Goal: Task Accomplishment & Management: Manage account settings

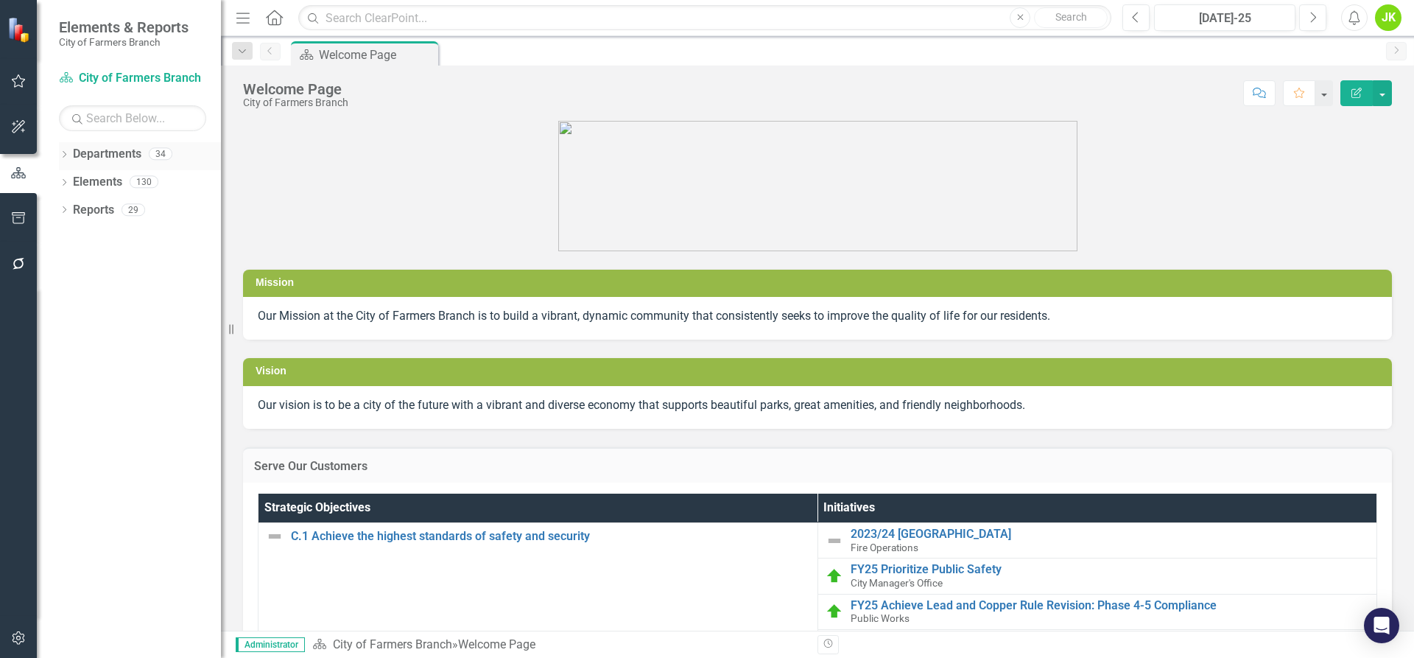
click at [64, 148] on div "Dropdown Departments 34" at bounding box center [140, 156] width 162 height 28
click at [59, 150] on div "Dropdown" at bounding box center [64, 156] width 10 height 13
click at [69, 179] on icon "Dropdown" at bounding box center [71, 181] width 11 height 9
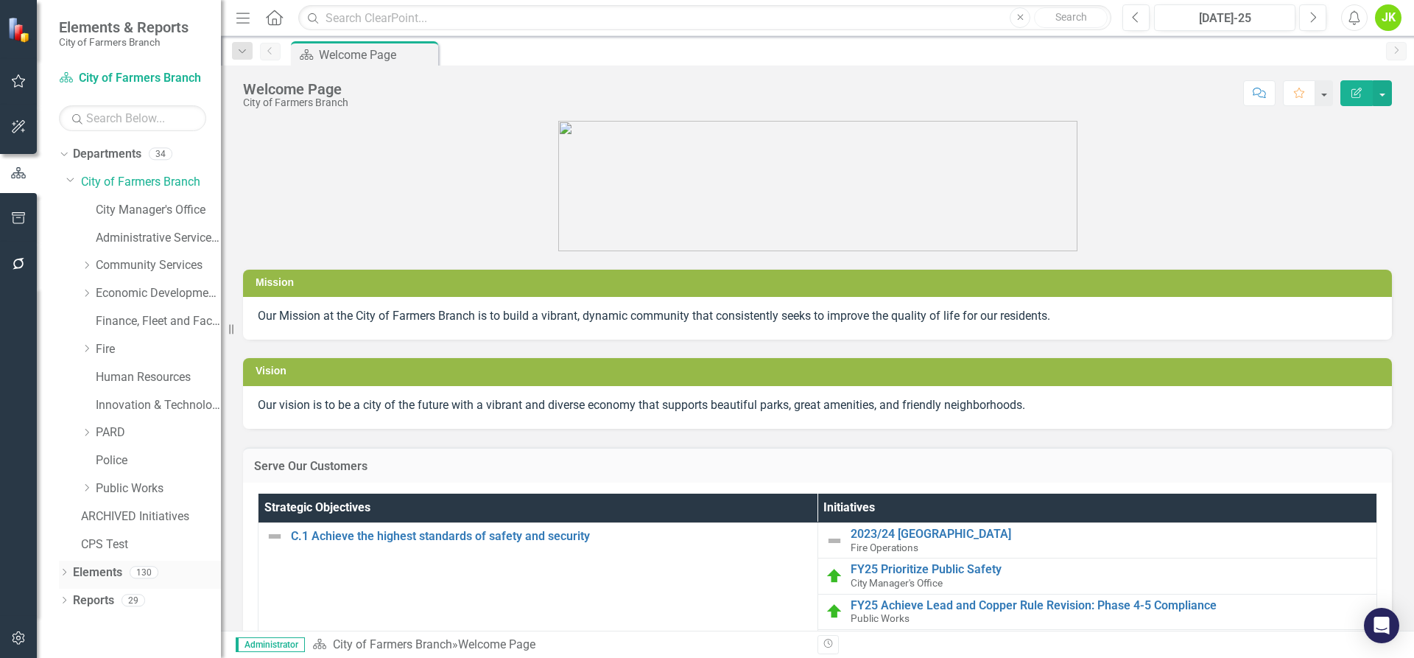
click at [65, 569] on div "Dropdown" at bounding box center [64, 574] width 10 height 13
click at [116, 456] on link "Police" at bounding box center [158, 460] width 125 height 17
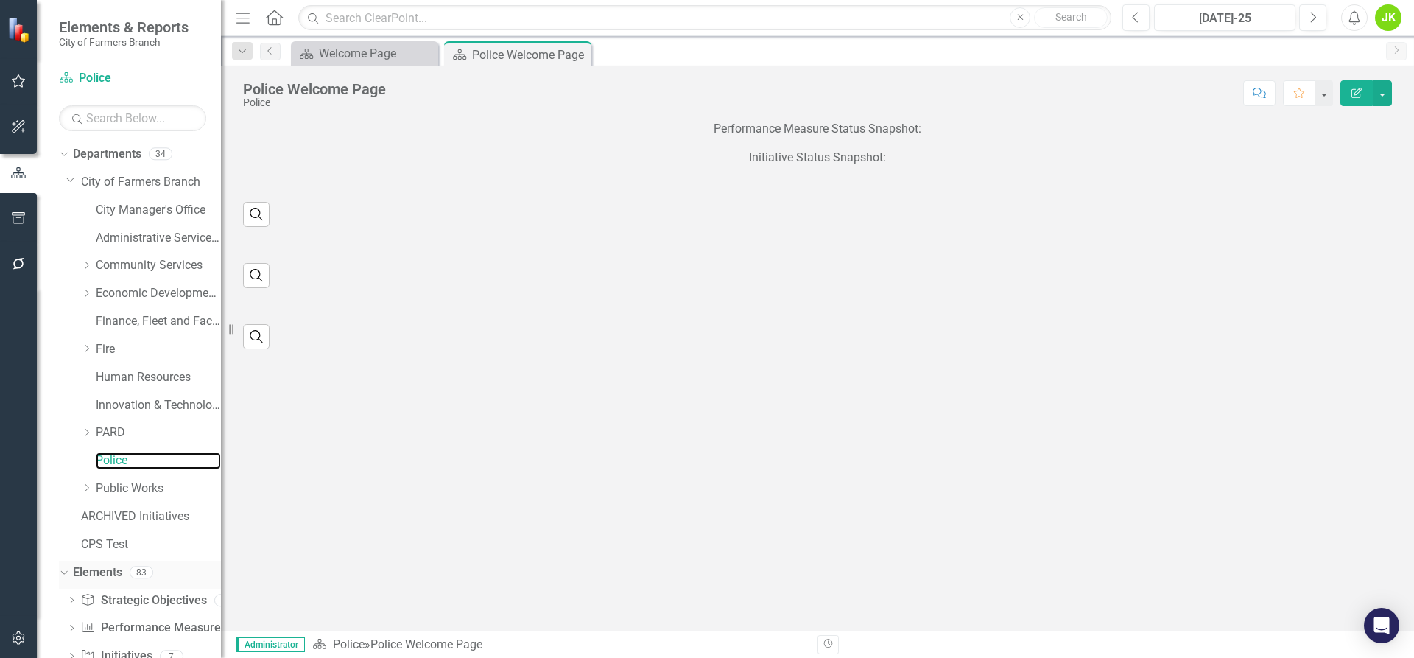
scroll to position [42, 0]
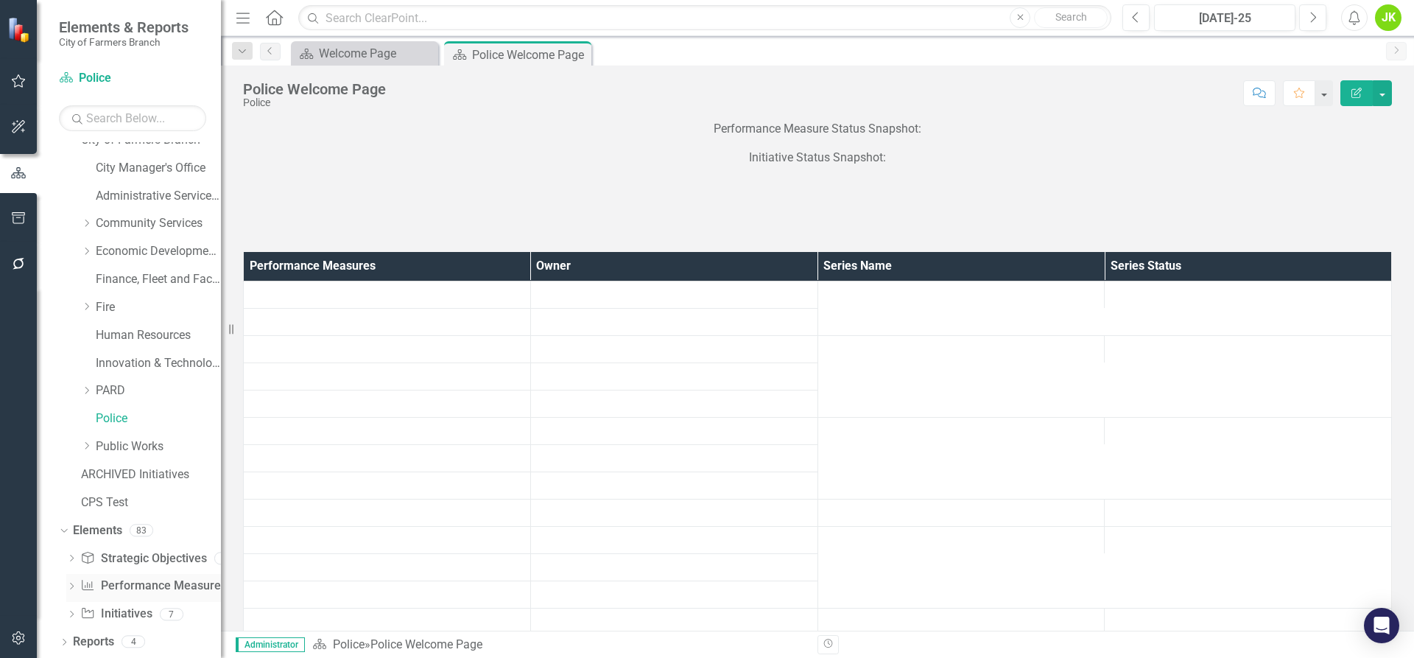
click at [144, 579] on link "Performance Measure Performance Measures" at bounding box center [153, 585] width 146 height 17
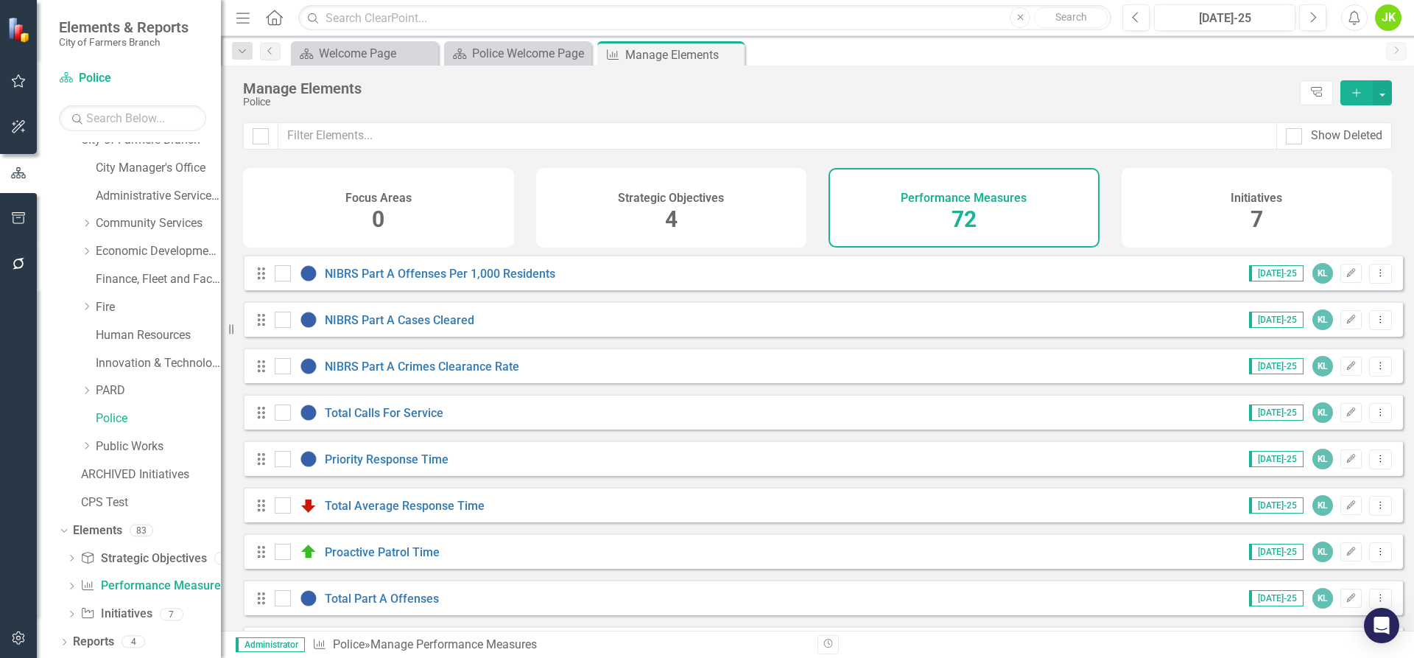
click at [493, 277] on div "NIBRS Part A Offenses Per 1,000 Residents" at bounding box center [417, 273] width 284 height 18
click at [497, 281] on link "NIBRS Part A Offenses Per 1,000 Residents" at bounding box center [440, 274] width 231 height 14
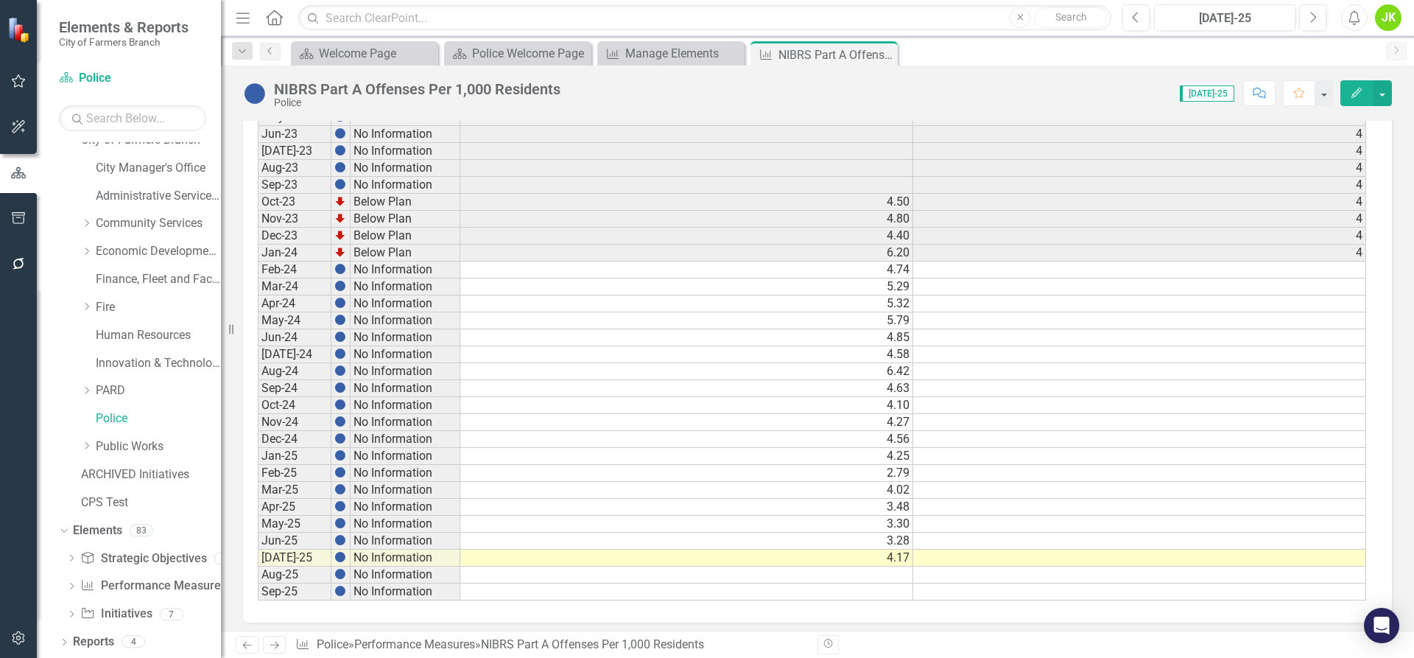
scroll to position [690, 0]
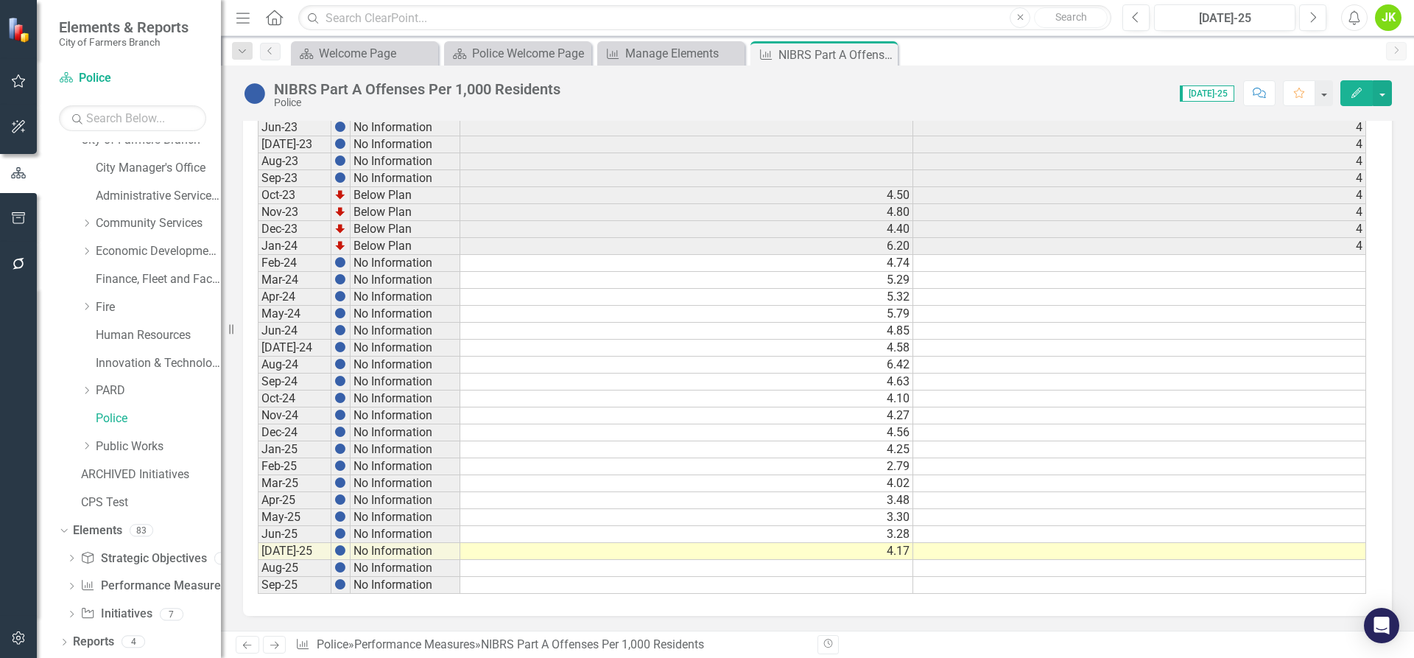
click at [523, 344] on td "4.58" at bounding box center [686, 348] width 453 height 17
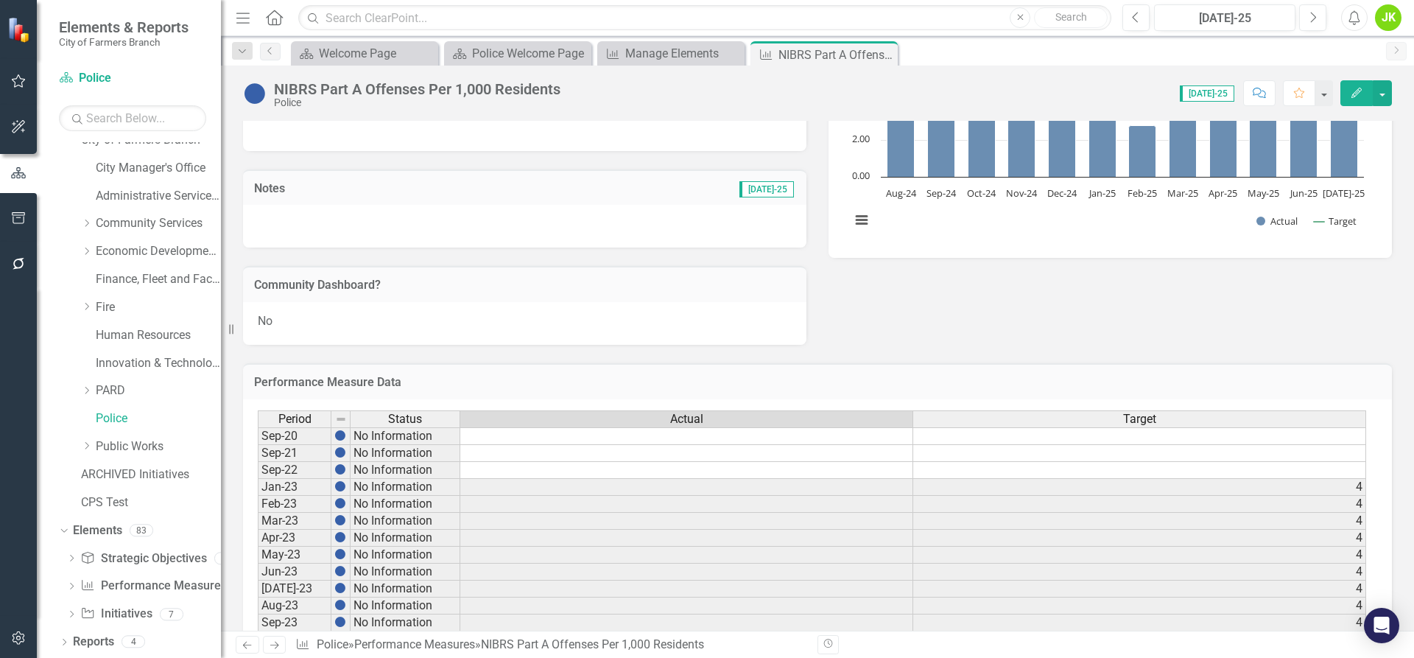
scroll to position [228, 0]
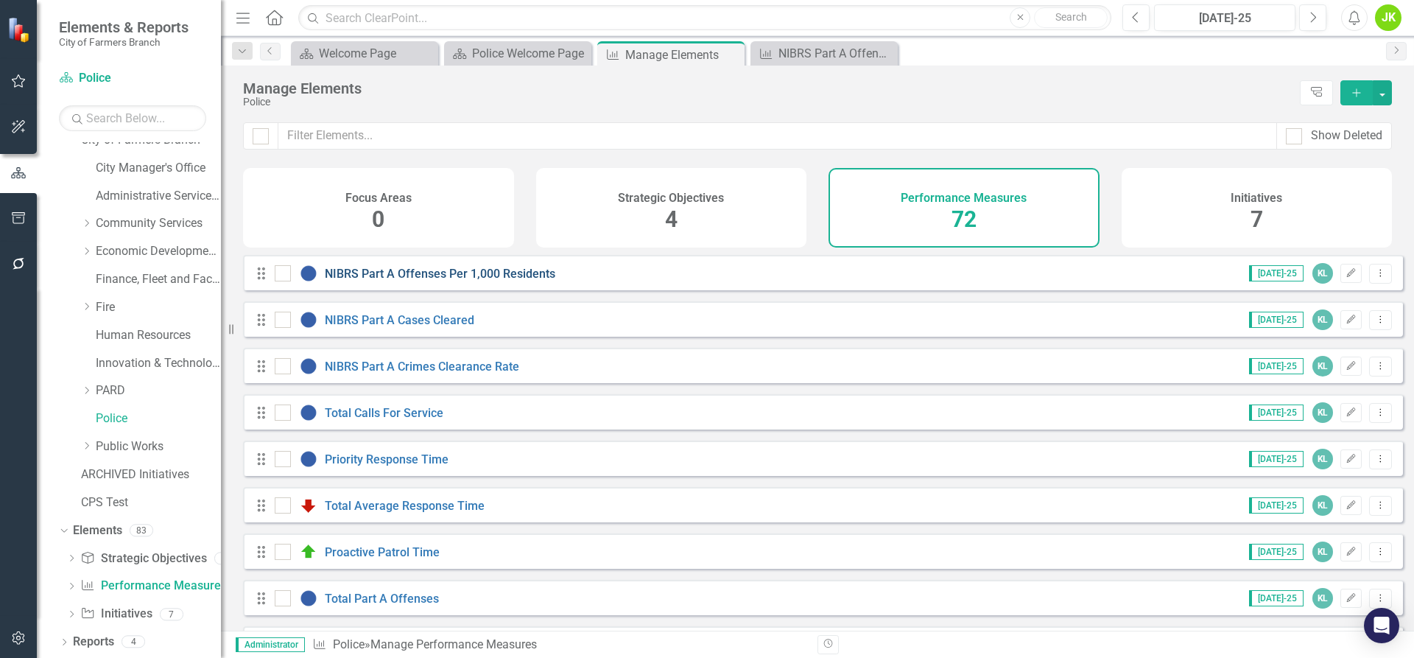
click at [443, 281] on link "NIBRS Part A Offenses Per 1,000 Residents" at bounding box center [440, 274] width 231 height 14
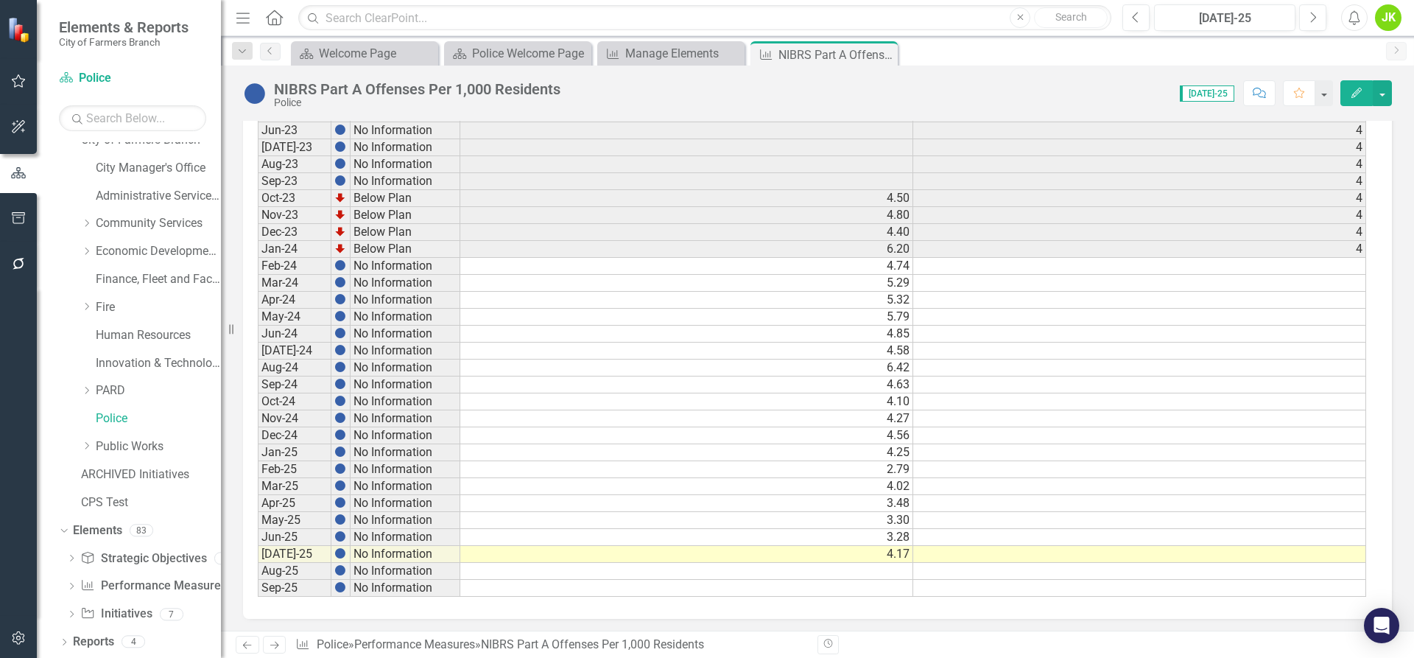
scroll to position [690, 0]
click at [549, 348] on td "4.58" at bounding box center [686, 348] width 453 height 17
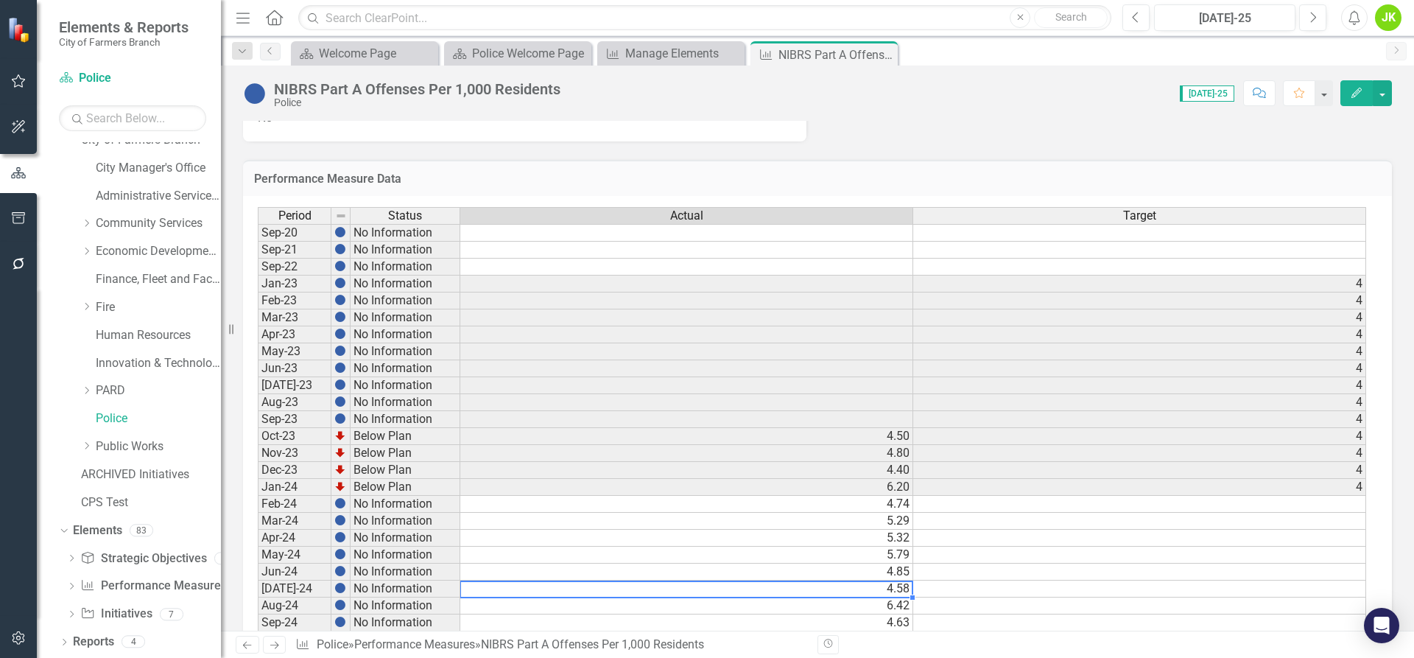
scroll to position [597, 0]
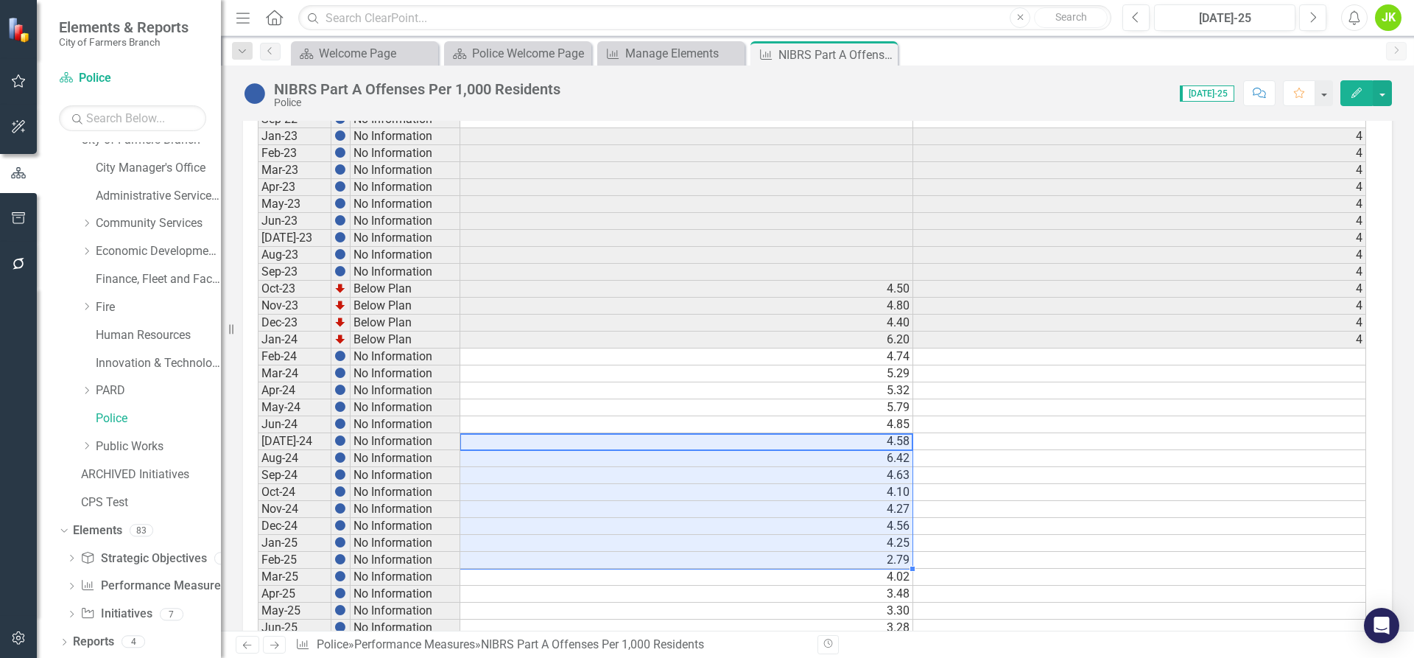
click at [544, 394] on td "5.32" at bounding box center [686, 390] width 453 height 17
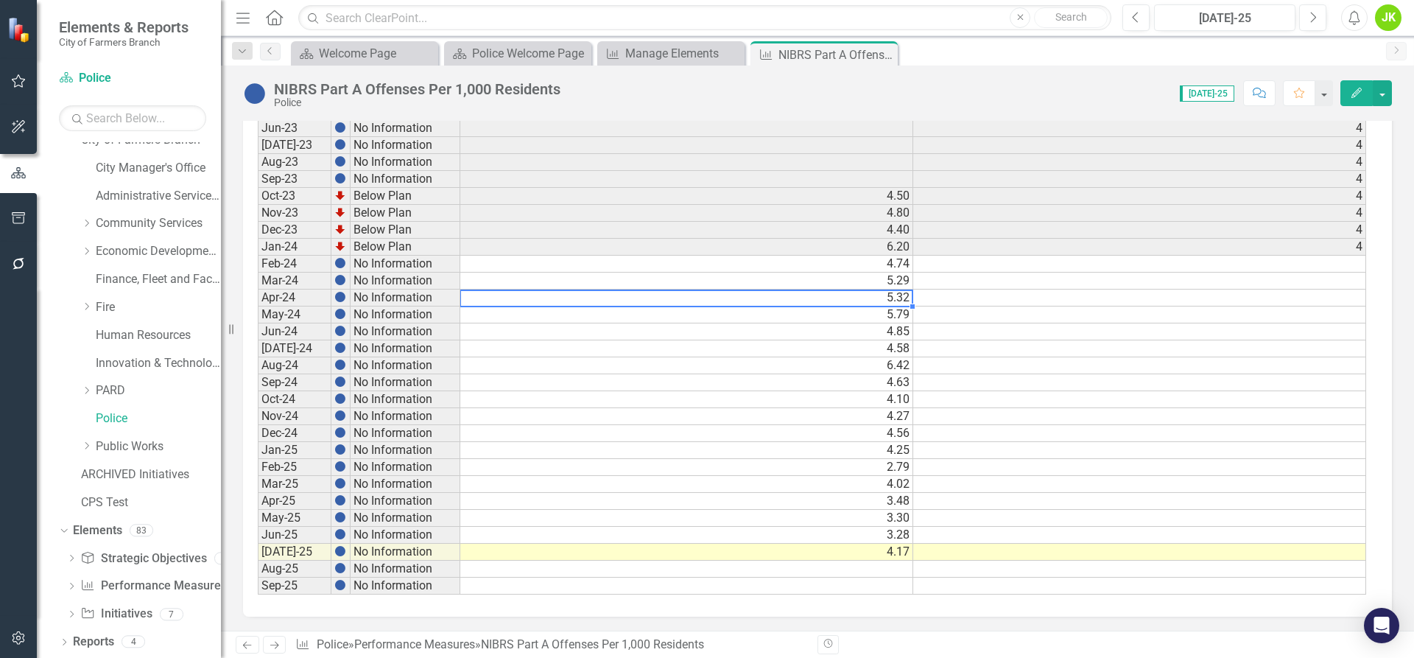
scroll to position [690, 0]
click at [527, 329] on td "4.85" at bounding box center [686, 331] width 453 height 17
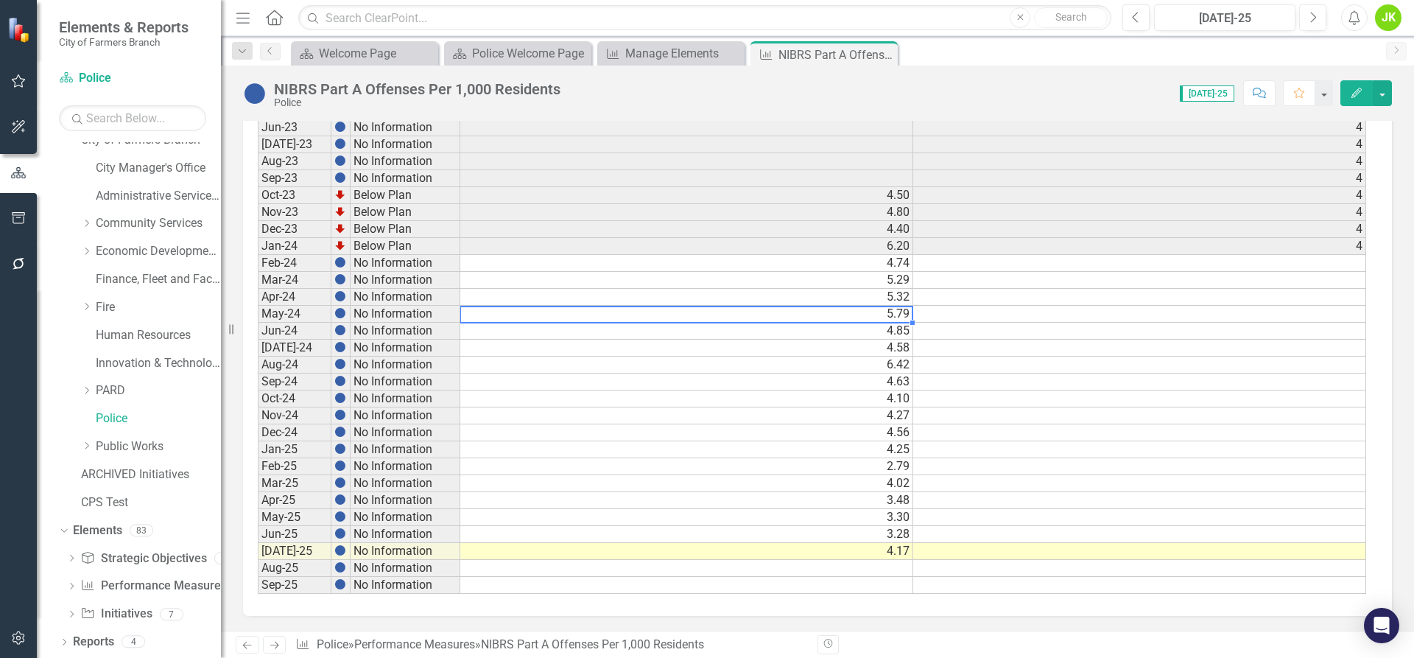
click at [670, 312] on td "5.79" at bounding box center [686, 314] width 453 height 17
click at [527, 352] on td "4.58" at bounding box center [686, 348] width 453 height 17
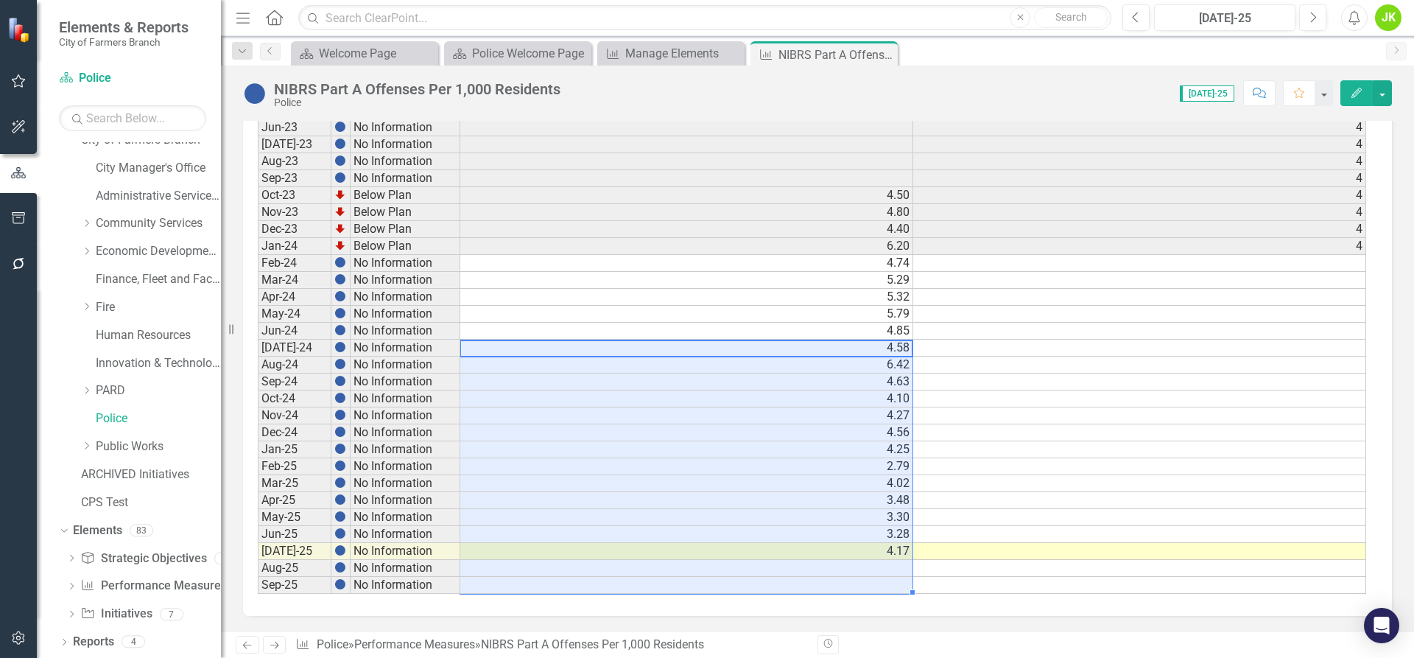
click at [510, 330] on td "4.85" at bounding box center [686, 331] width 453 height 17
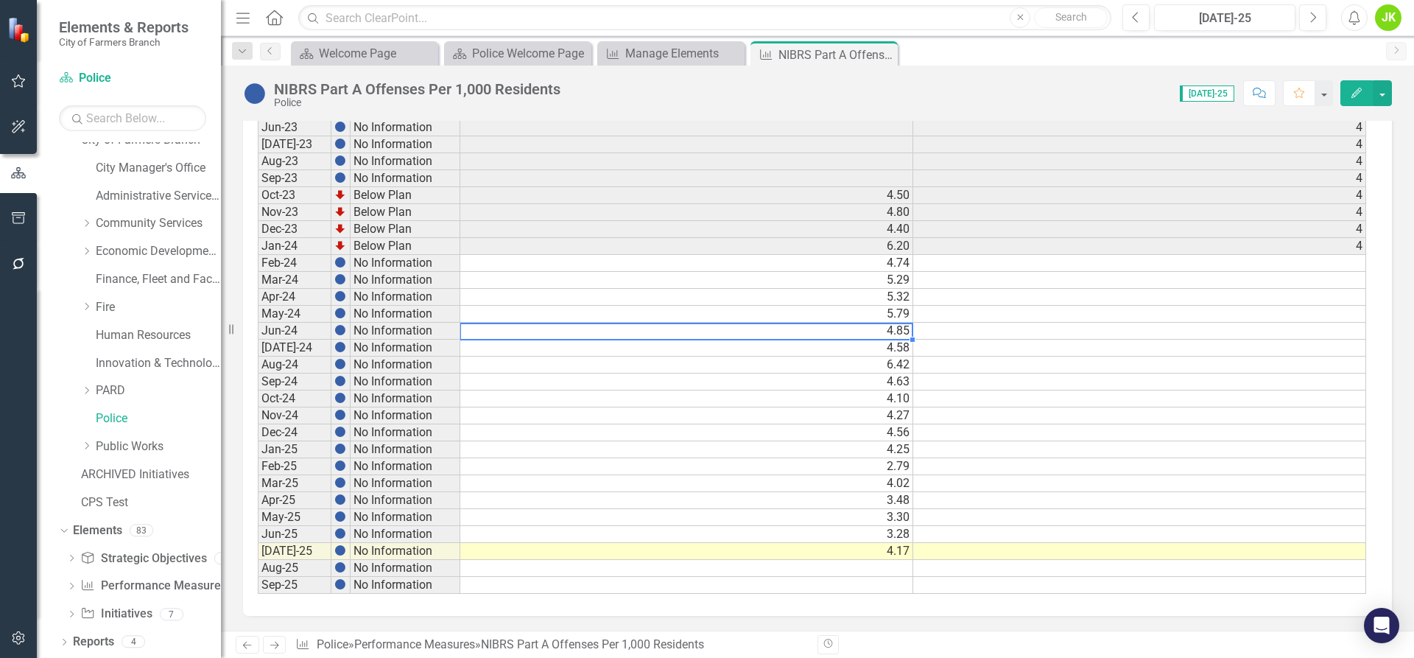
click at [512, 351] on td "4.58" at bounding box center [686, 348] width 453 height 17
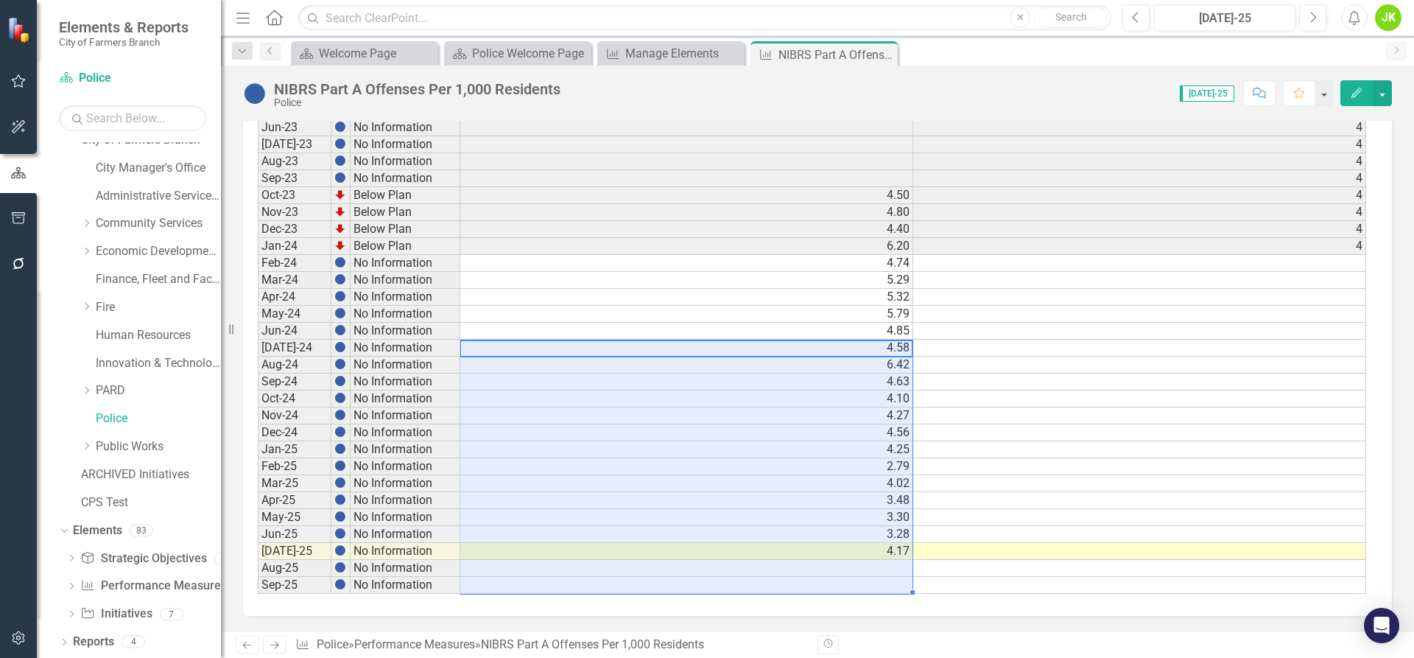
click at [591, 532] on td "3.28" at bounding box center [686, 534] width 453 height 17
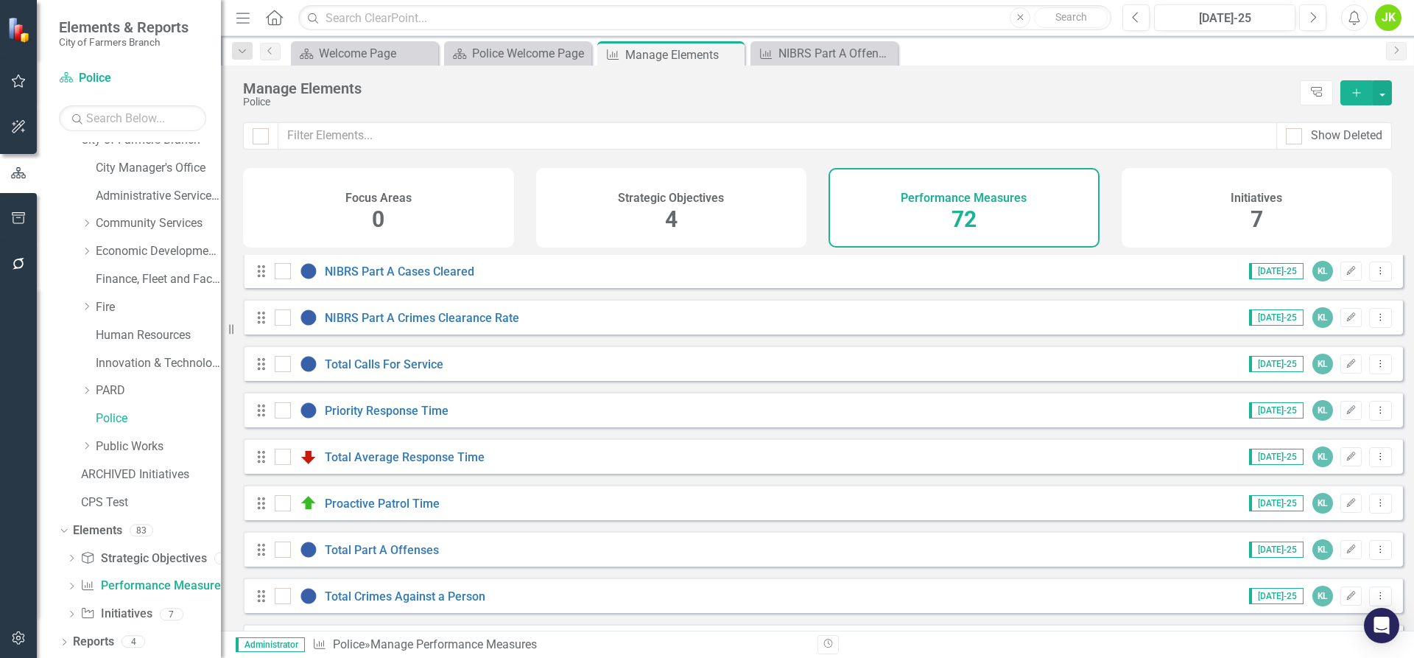
scroll to position [74, 0]
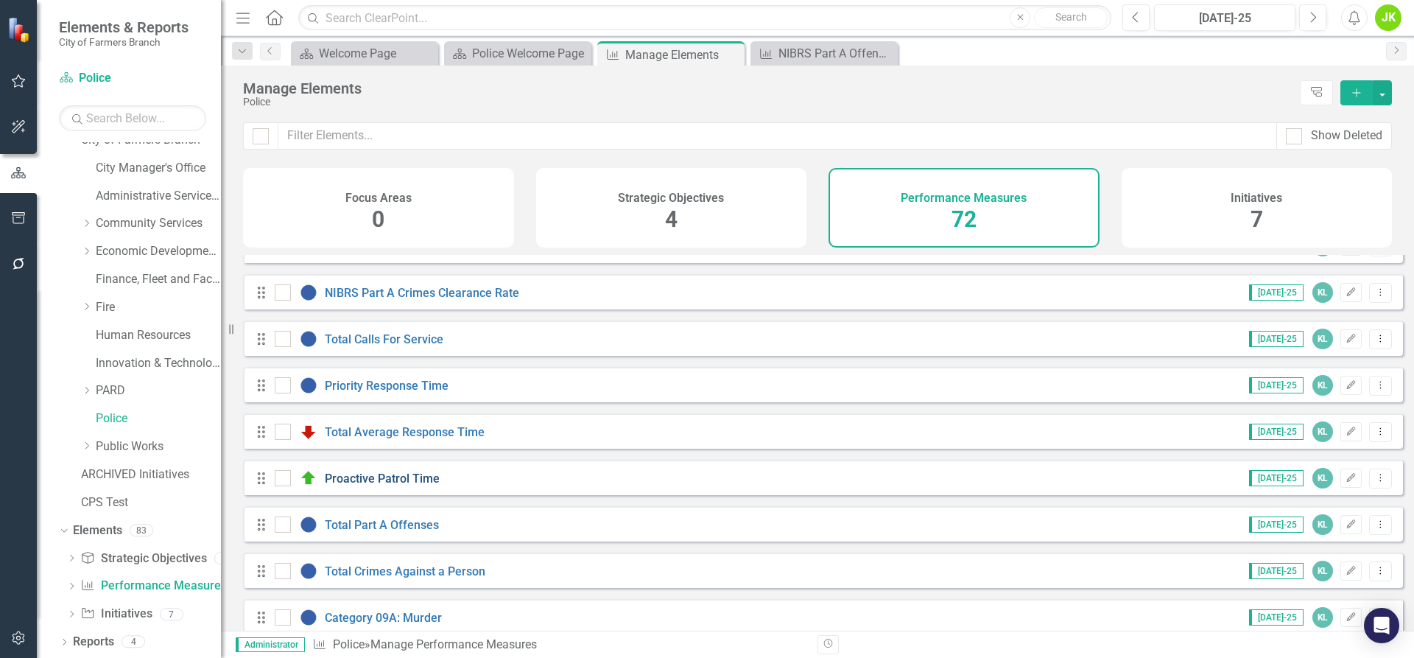
click at [418, 485] on link "Proactive Patrol Time" at bounding box center [382, 478] width 115 height 14
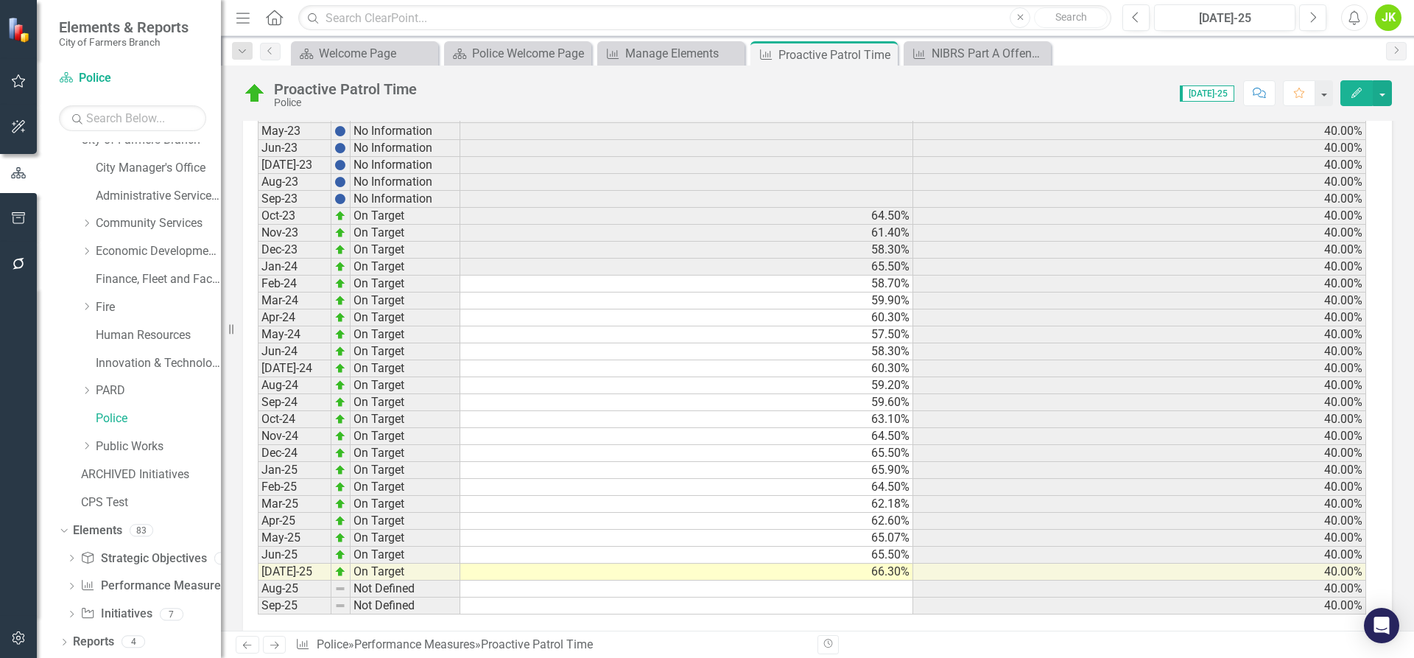
scroll to position [723, 0]
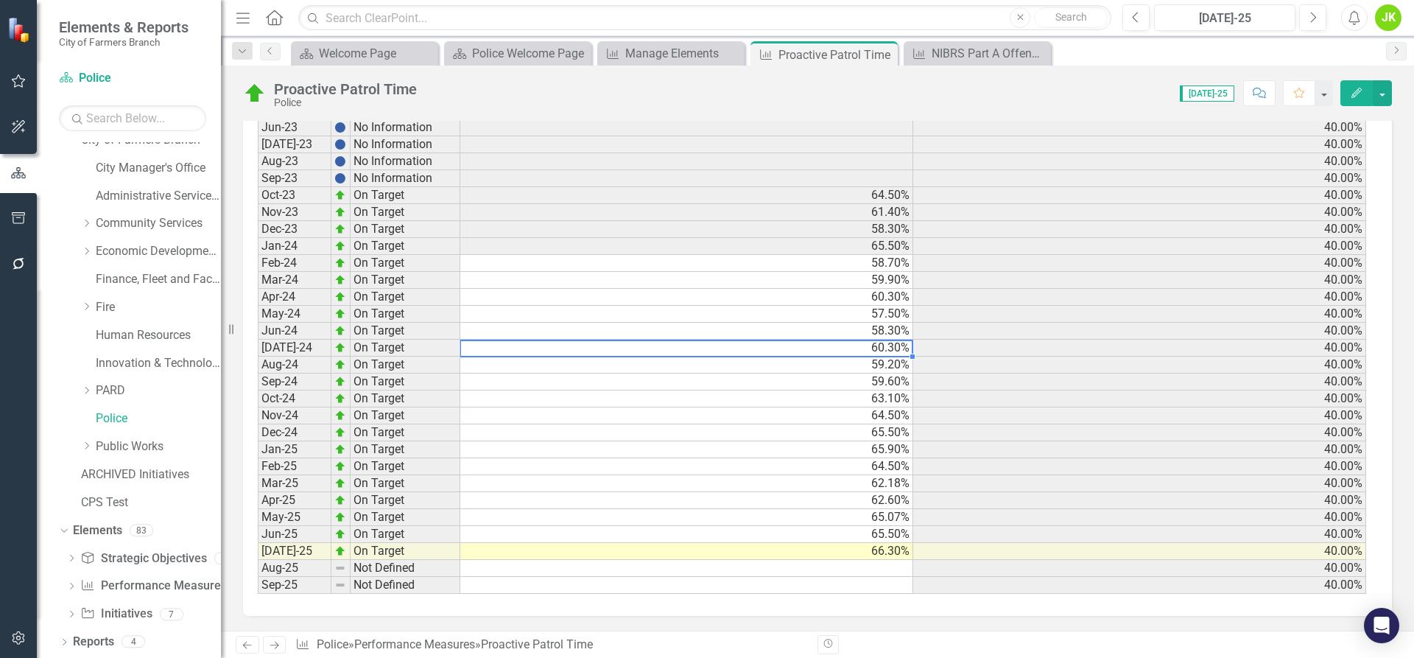
click at [482, 342] on td "60.30%" at bounding box center [686, 348] width 453 height 17
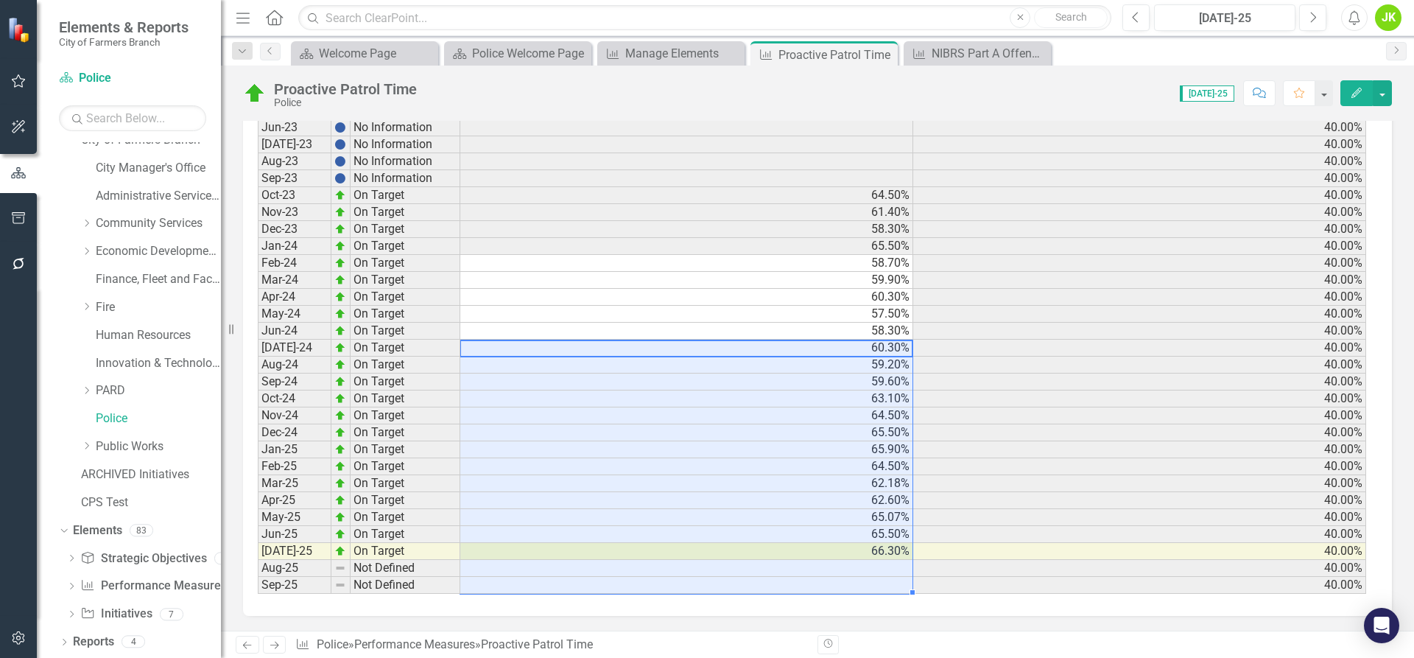
click at [491, 531] on td "65.50%" at bounding box center [686, 534] width 453 height 17
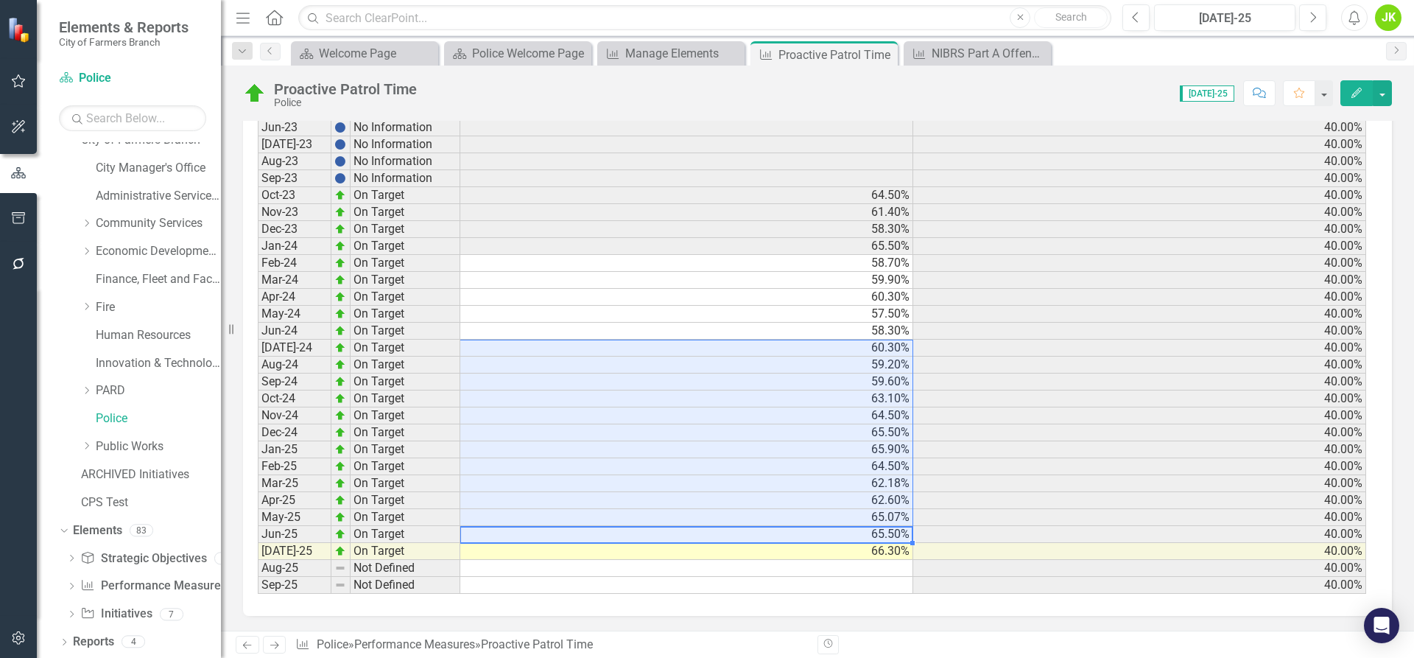
drag, startPoint x: 518, startPoint y: 531, endPoint x: 538, endPoint y: 348, distance: 183.7
click at [538, 348] on tbody "Sep-20 Not Defined 40.00% Sep-21 Not Defined 40.00% Sep-22 Not Defined 40.00% J…" at bounding box center [812, 288] width 1108 height 611
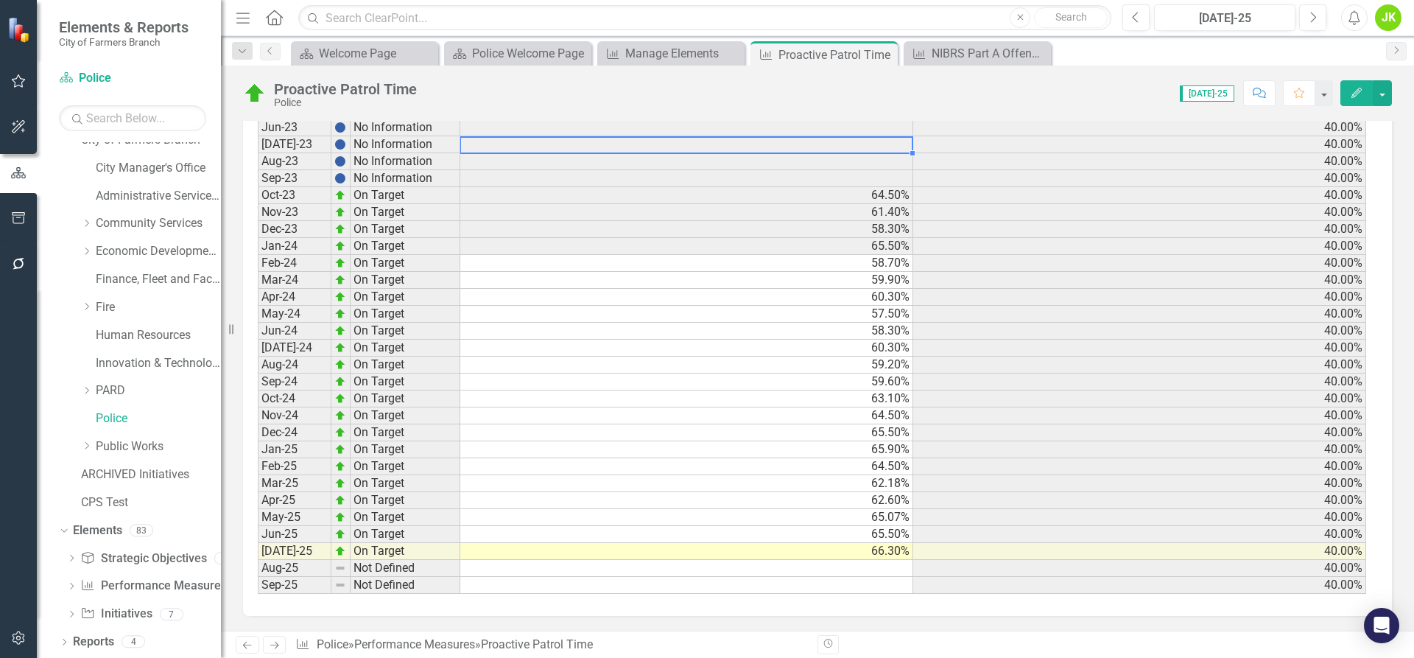
click at [565, 142] on td at bounding box center [686, 144] width 453 height 17
click at [487, 349] on td "60.30%" at bounding box center [686, 348] width 453 height 17
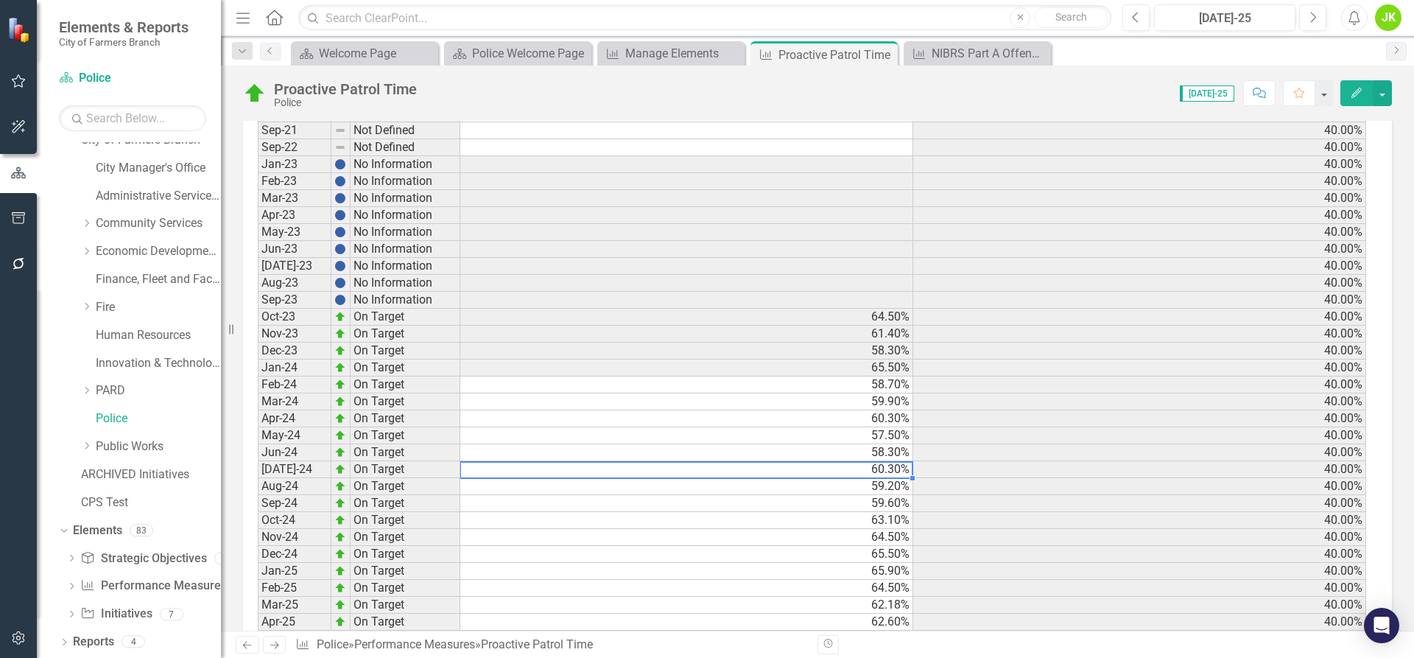
scroll to position [576, 0]
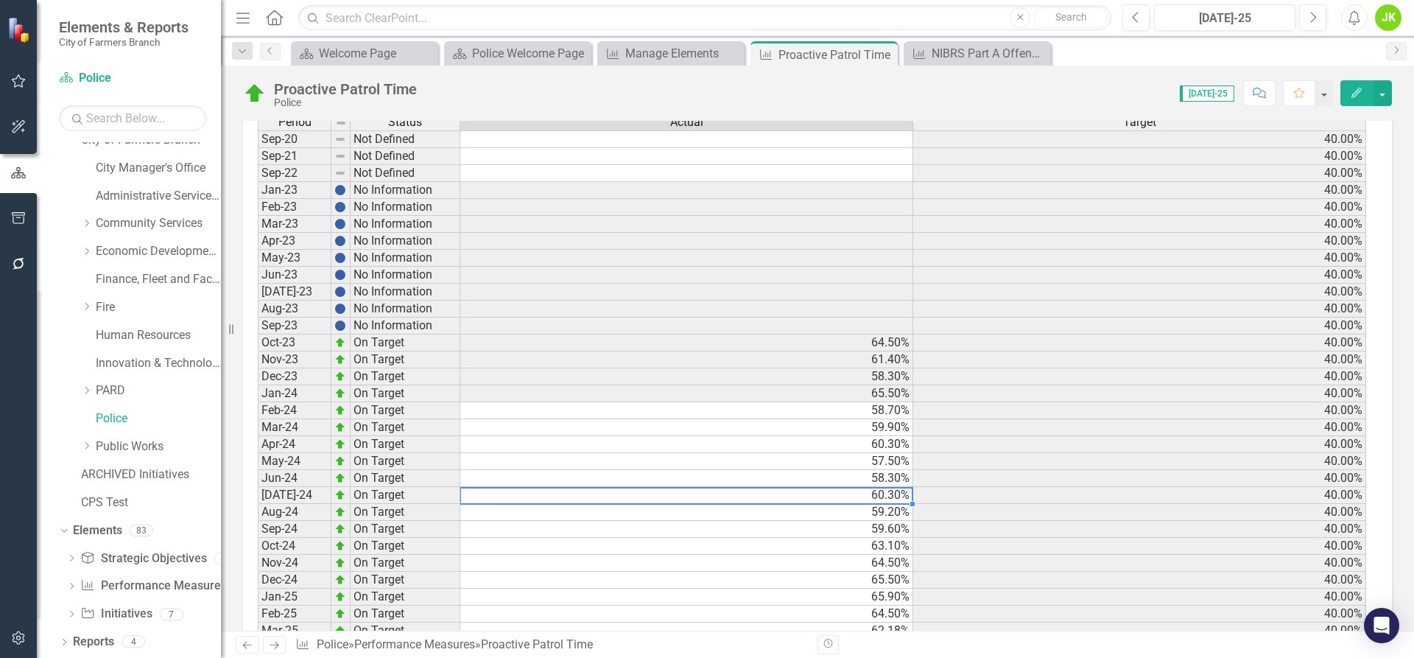
click at [509, 288] on td at bounding box center [686, 292] width 453 height 17
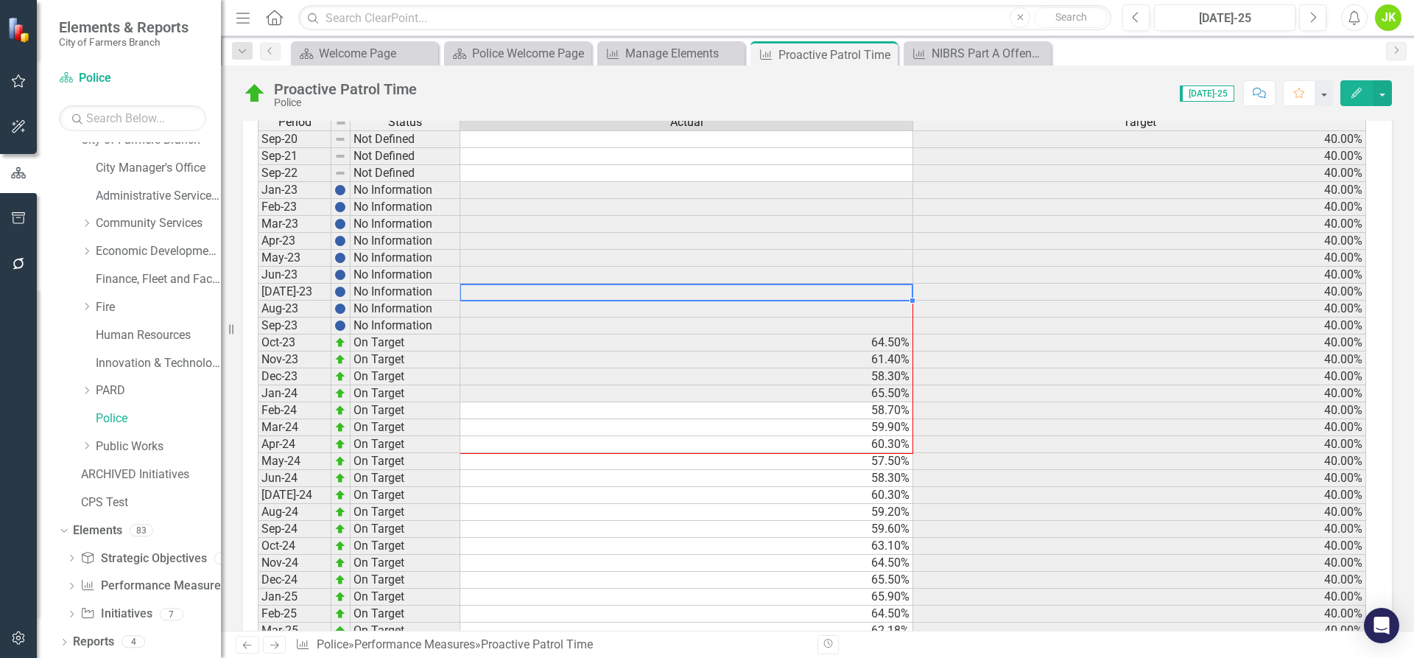
drag, startPoint x: 910, startPoint y: 298, endPoint x: 890, endPoint y: 443, distance: 146.4
click at [258, 443] on div "Period Status Actual Target Sep-20 Not Defined 40.00% Sep-21 Not Defined 40.00%…" at bounding box center [258, 426] width 0 height 627
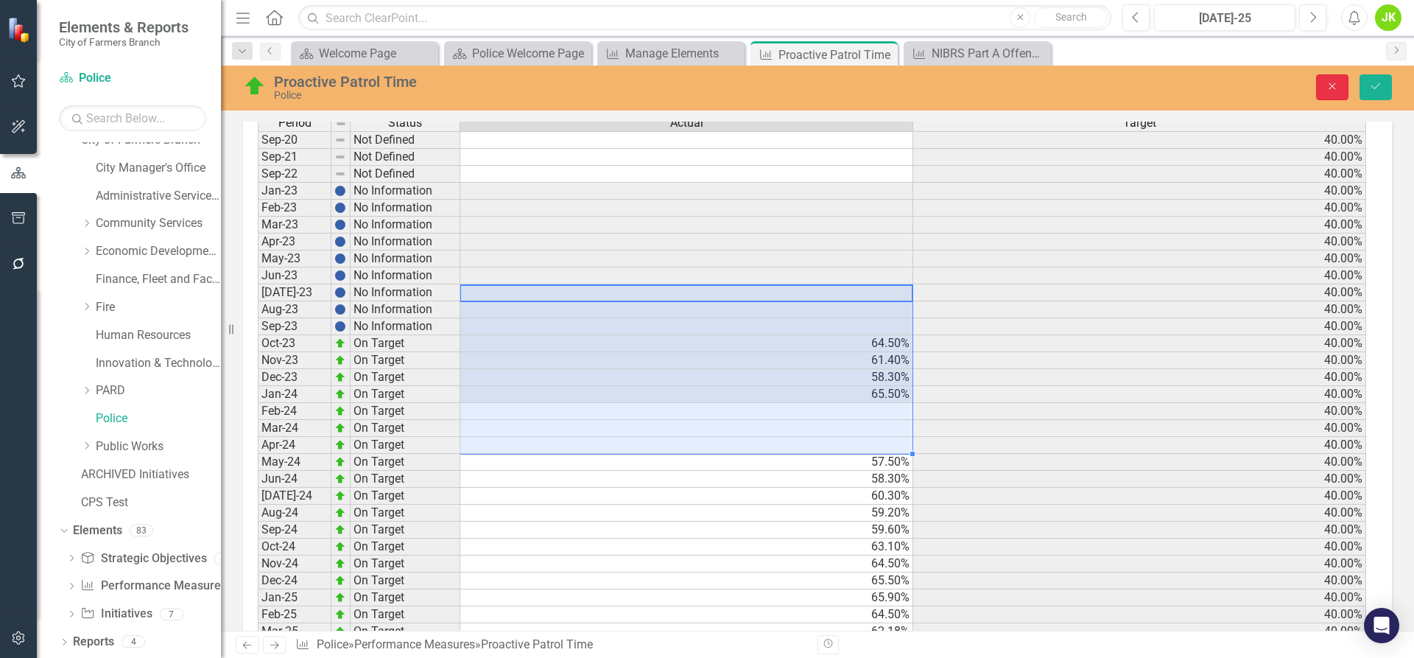
click at [1329, 88] on icon "Close" at bounding box center [1332, 86] width 13 height 10
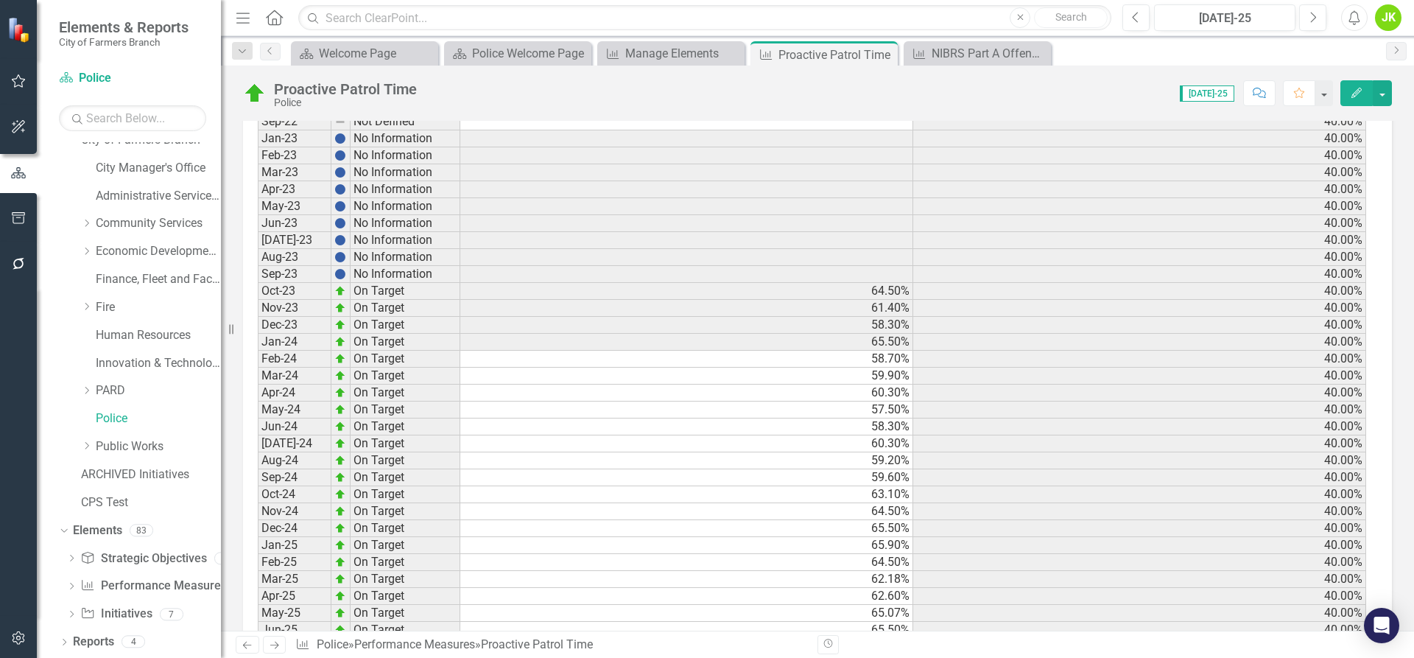
scroll to position [650, 0]
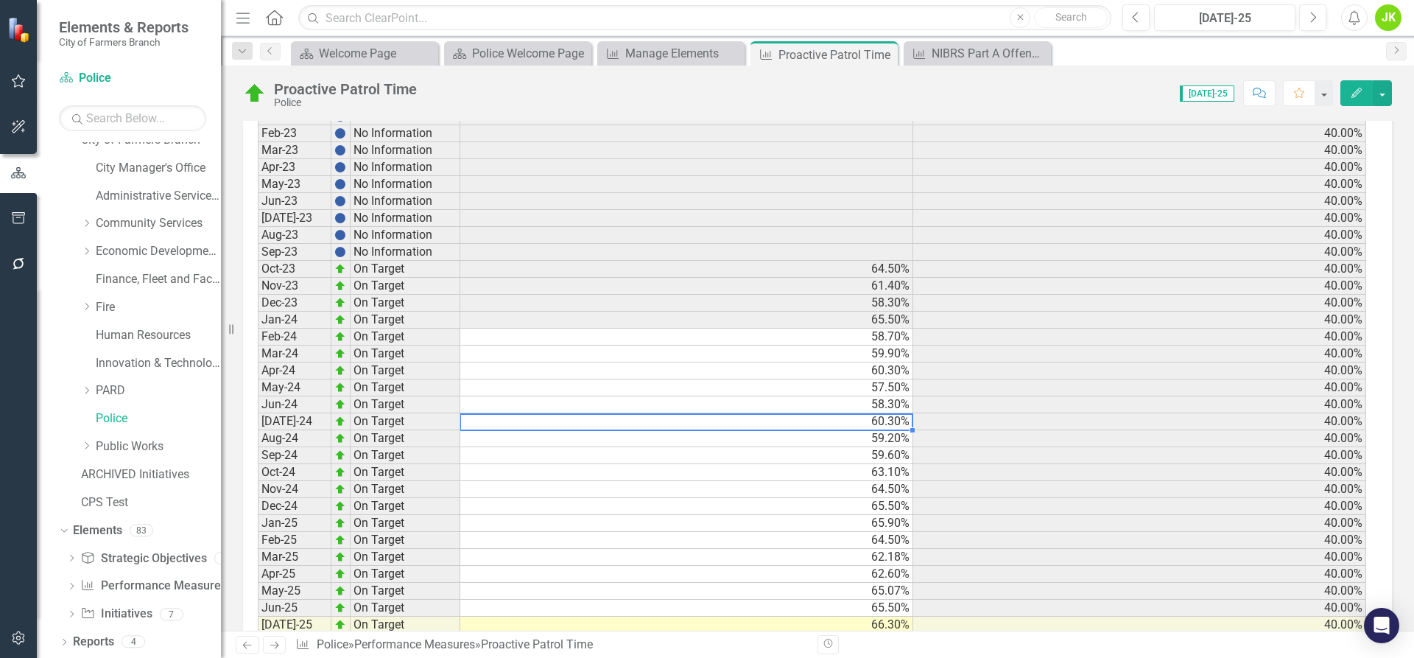
click at [474, 421] on td "60.30%" at bounding box center [686, 421] width 453 height 17
drag, startPoint x: 910, startPoint y: 430, endPoint x: 900, endPoint y: 588, distance: 157.9
click at [258, 588] on div "Period Status Actual Target Sep-20 Not Defined 40.00% Sep-21 Not Defined 40.00%…" at bounding box center [258, 353] width 0 height 627
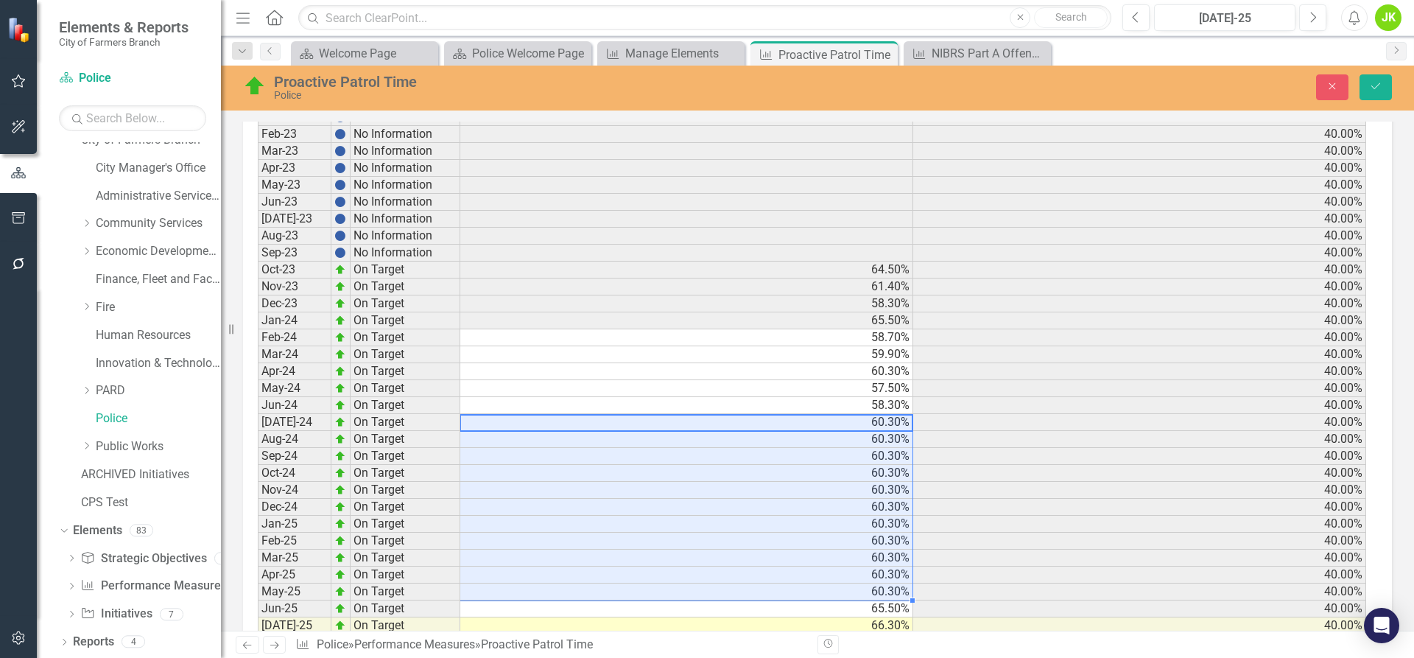
type textarea "60.3"
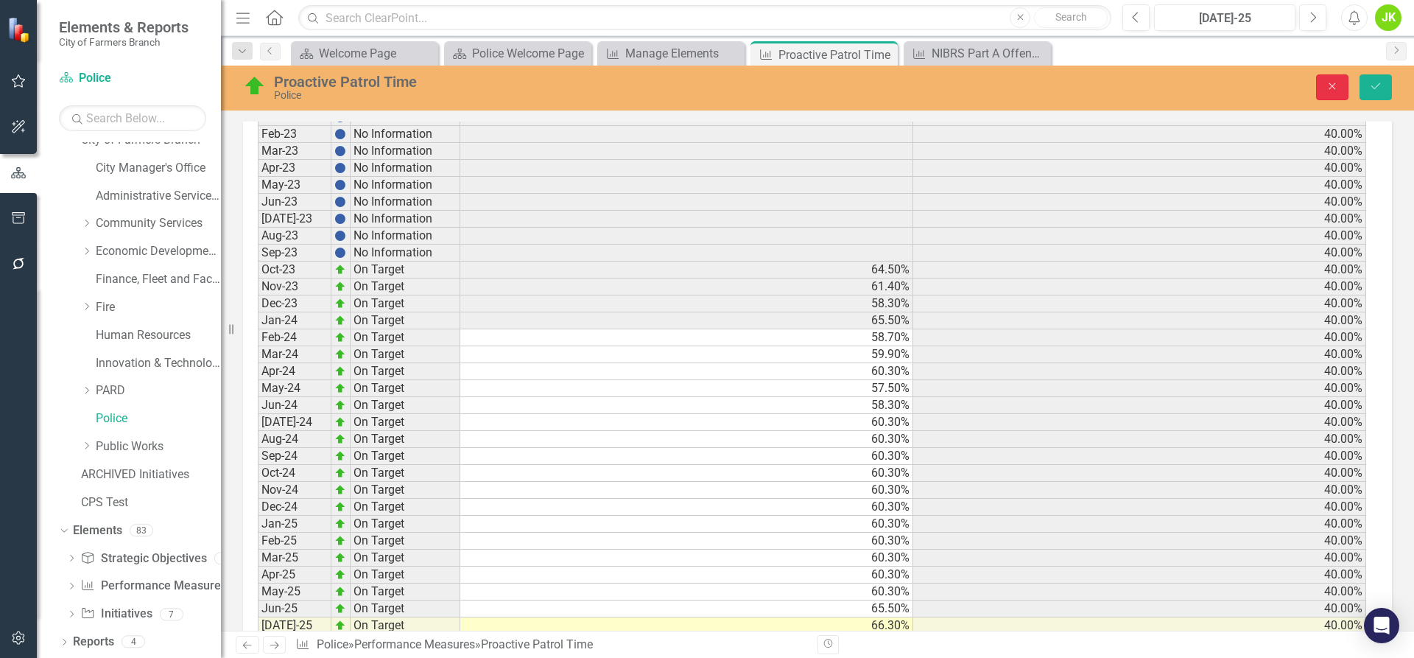
click at [1326, 85] on icon "Close" at bounding box center [1332, 86] width 13 height 10
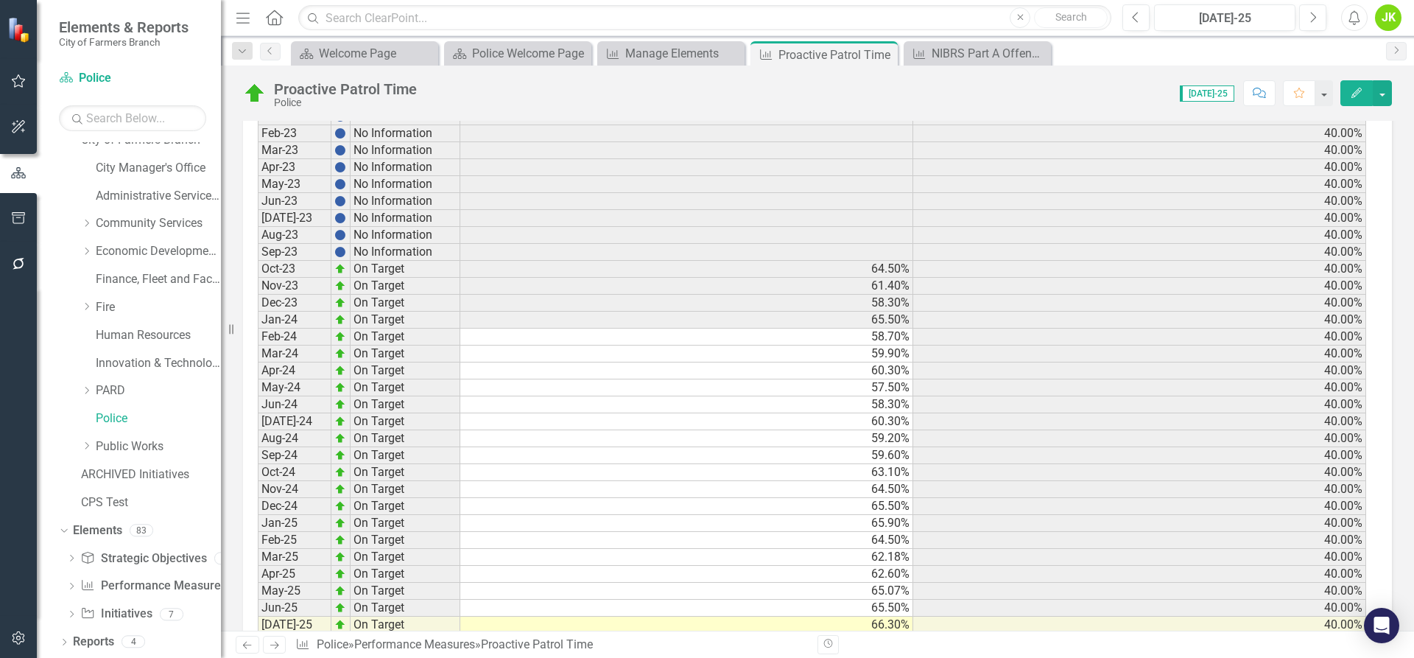
click at [482, 422] on td "60.30%" at bounding box center [686, 421] width 453 height 17
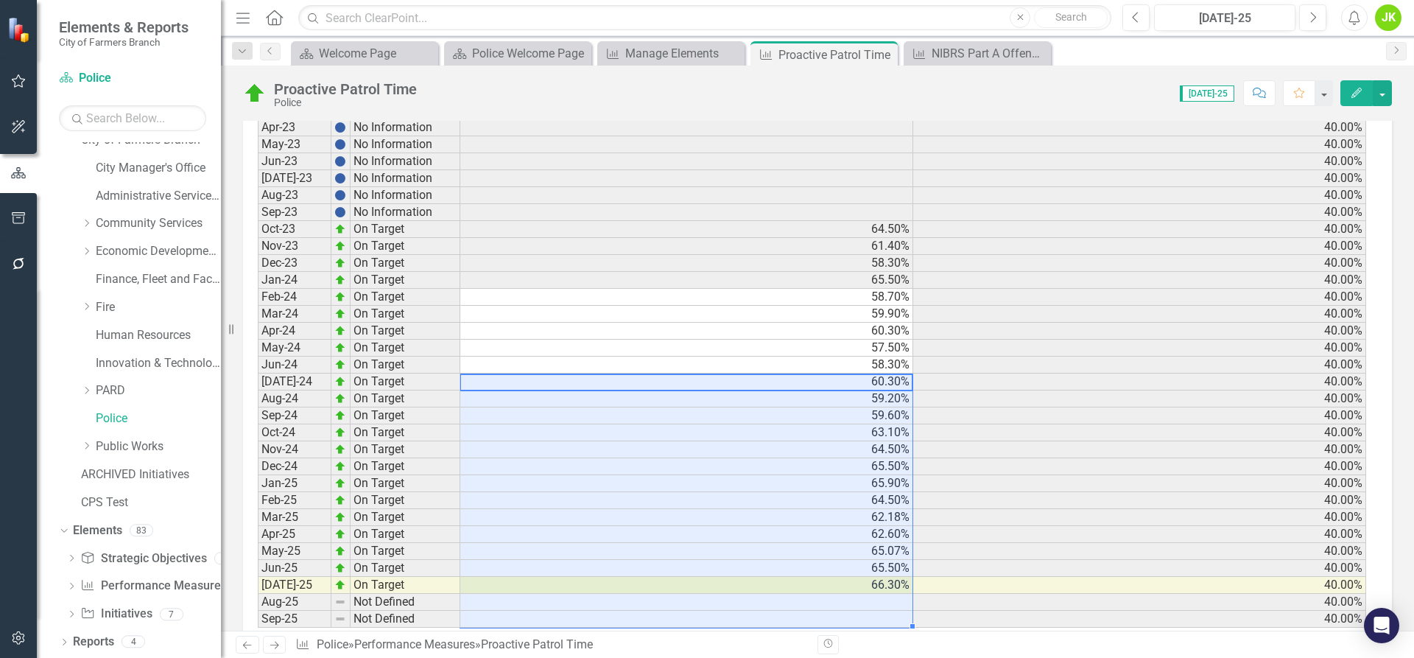
scroll to position [723, 0]
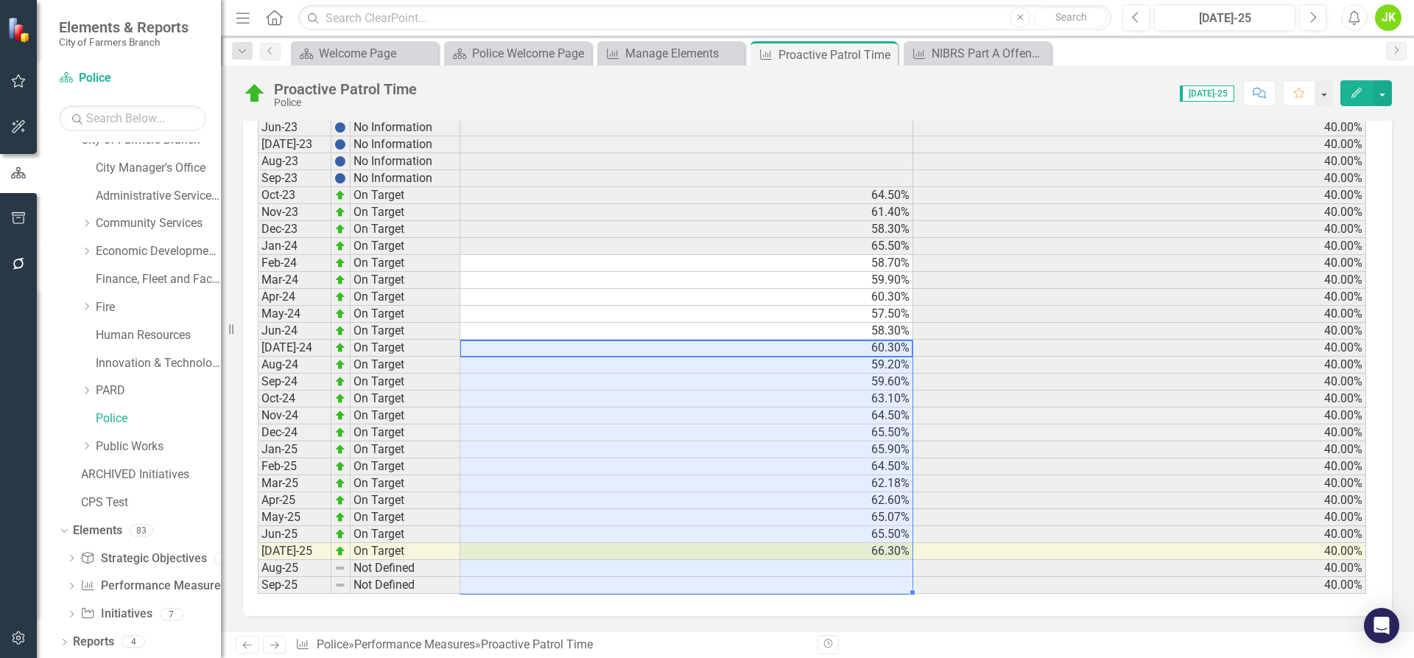
click at [636, 528] on td "65.50%" at bounding box center [686, 534] width 453 height 17
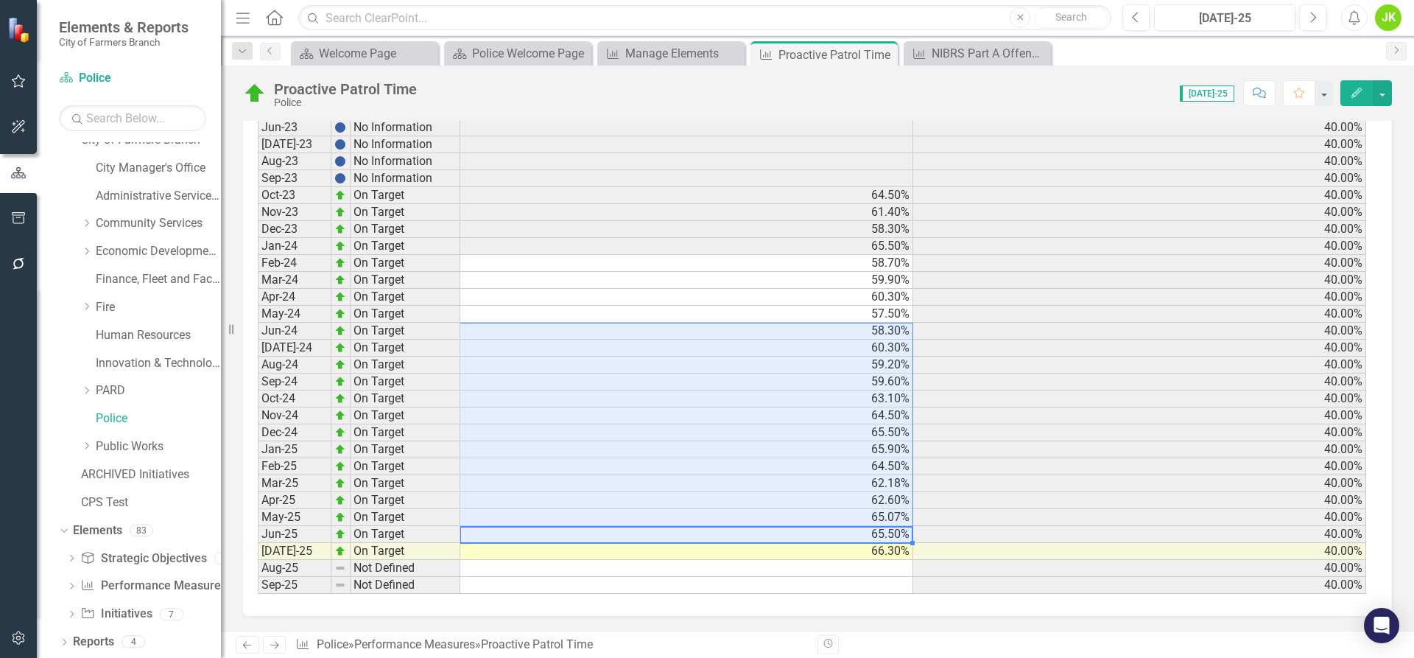
drag, startPoint x: 636, startPoint y: 528, endPoint x: 645, endPoint y: 330, distance: 198.3
click at [645, 330] on tbody "Sep-20 Not Defined 40.00% Sep-21 Not Defined 40.00% Sep-22 Not Defined 40.00% J…" at bounding box center [812, 288] width 1108 height 611
click at [673, 278] on td "59.90%" at bounding box center [686, 280] width 453 height 17
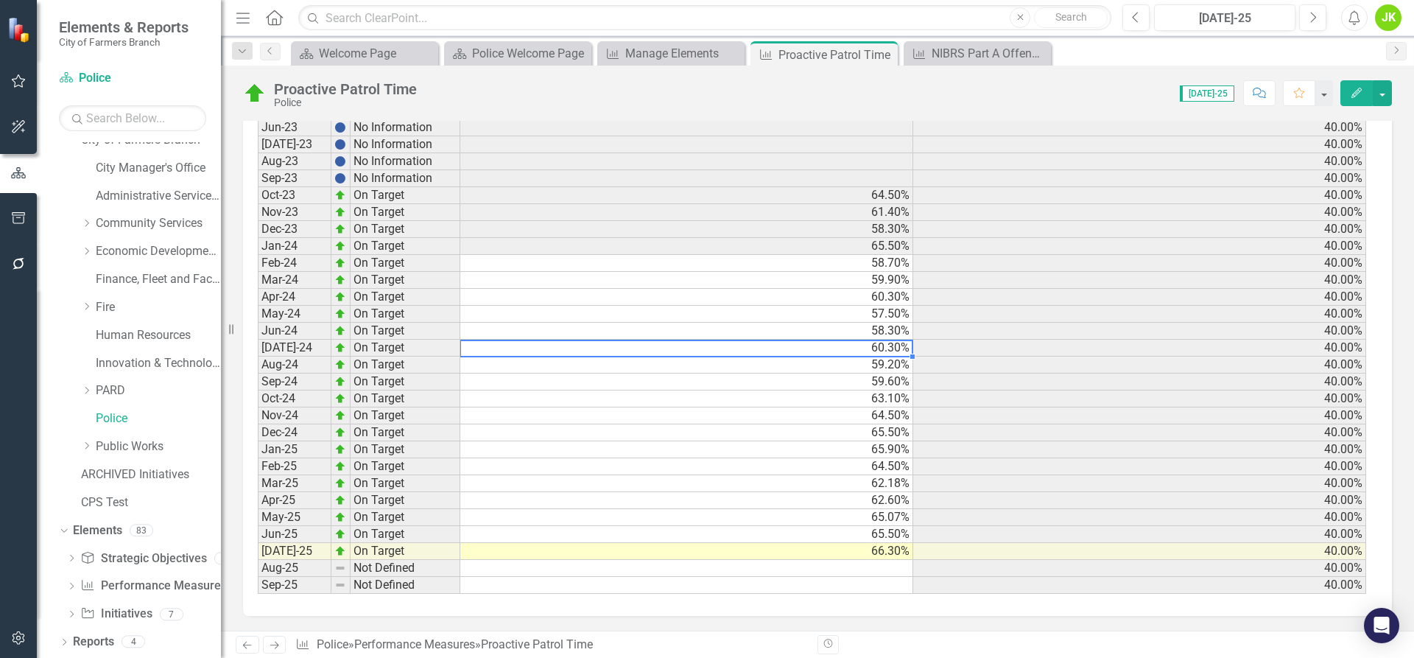
click at [527, 344] on td "60.30%" at bounding box center [686, 348] width 453 height 17
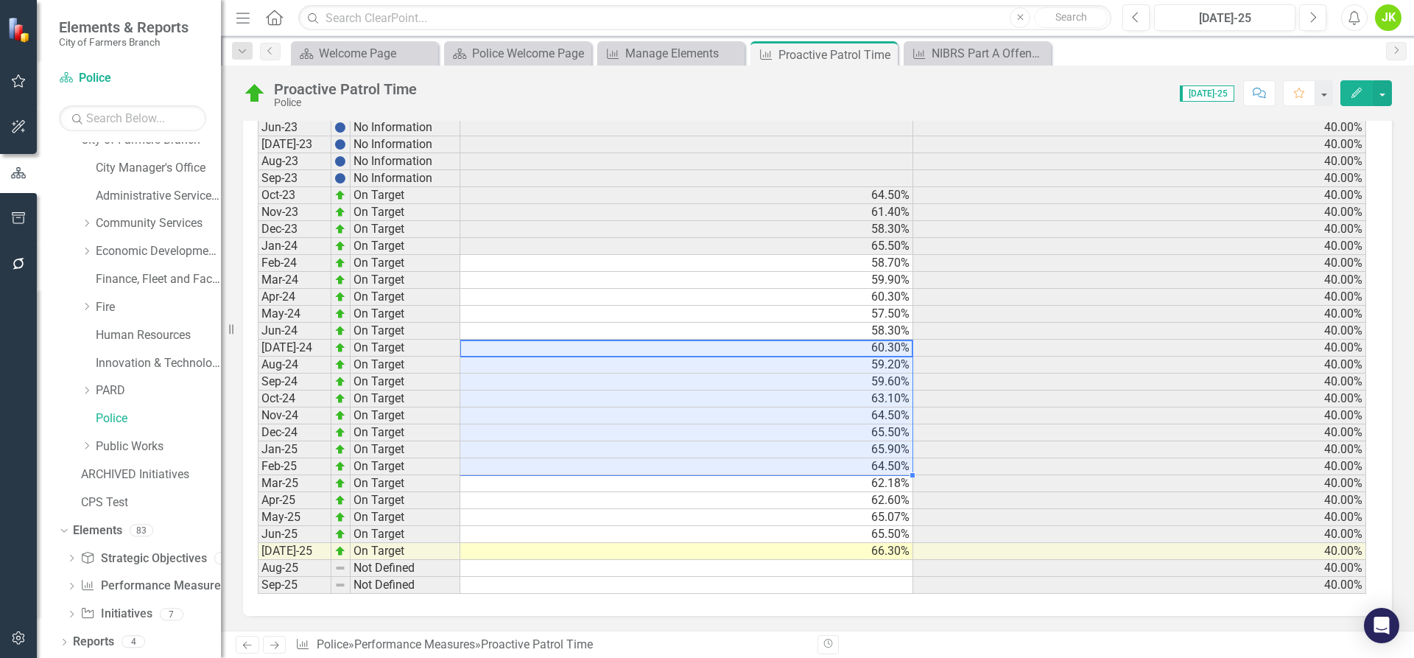
drag, startPoint x: 812, startPoint y: 354, endPoint x: 803, endPoint y: 462, distance: 108.6
click at [803, 462] on tbody "Sep-20 Not Defined 40.00% Sep-21 Not Defined 40.00% Sep-22 Not Defined 40.00% J…" at bounding box center [812, 288] width 1108 height 611
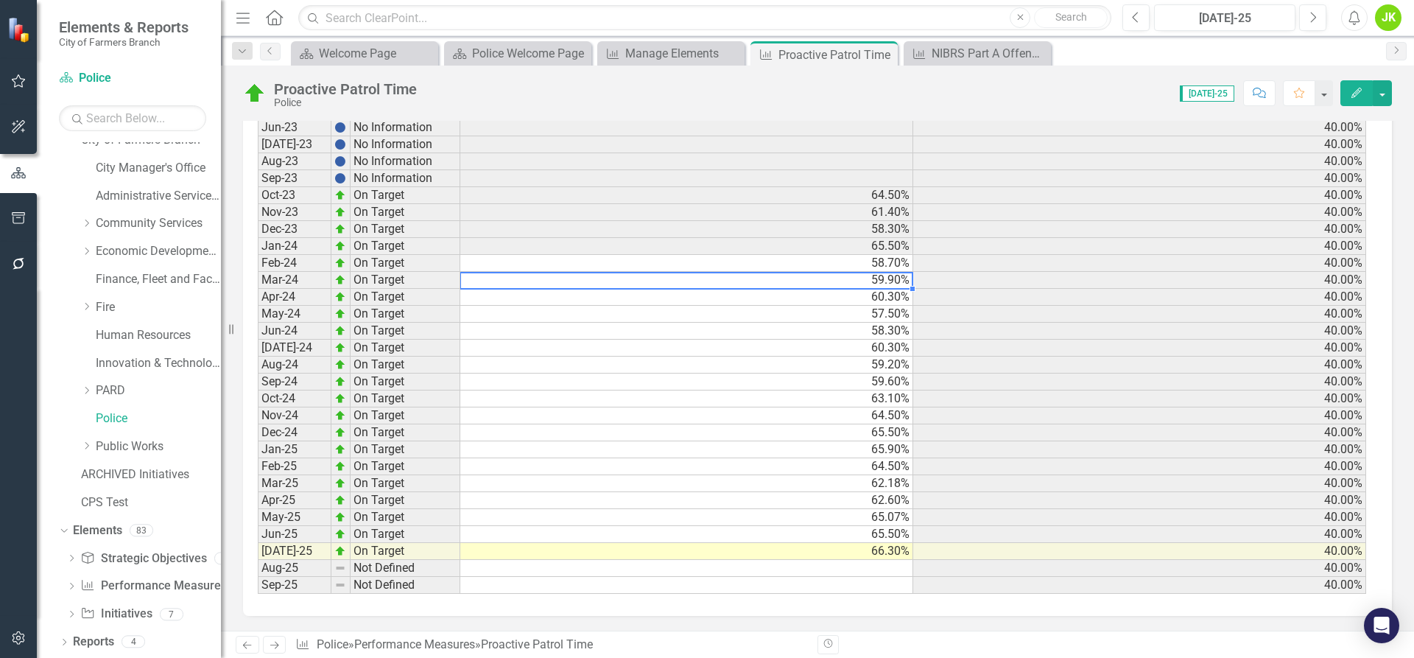
click at [752, 274] on td "59.90%" at bounding box center [686, 280] width 453 height 17
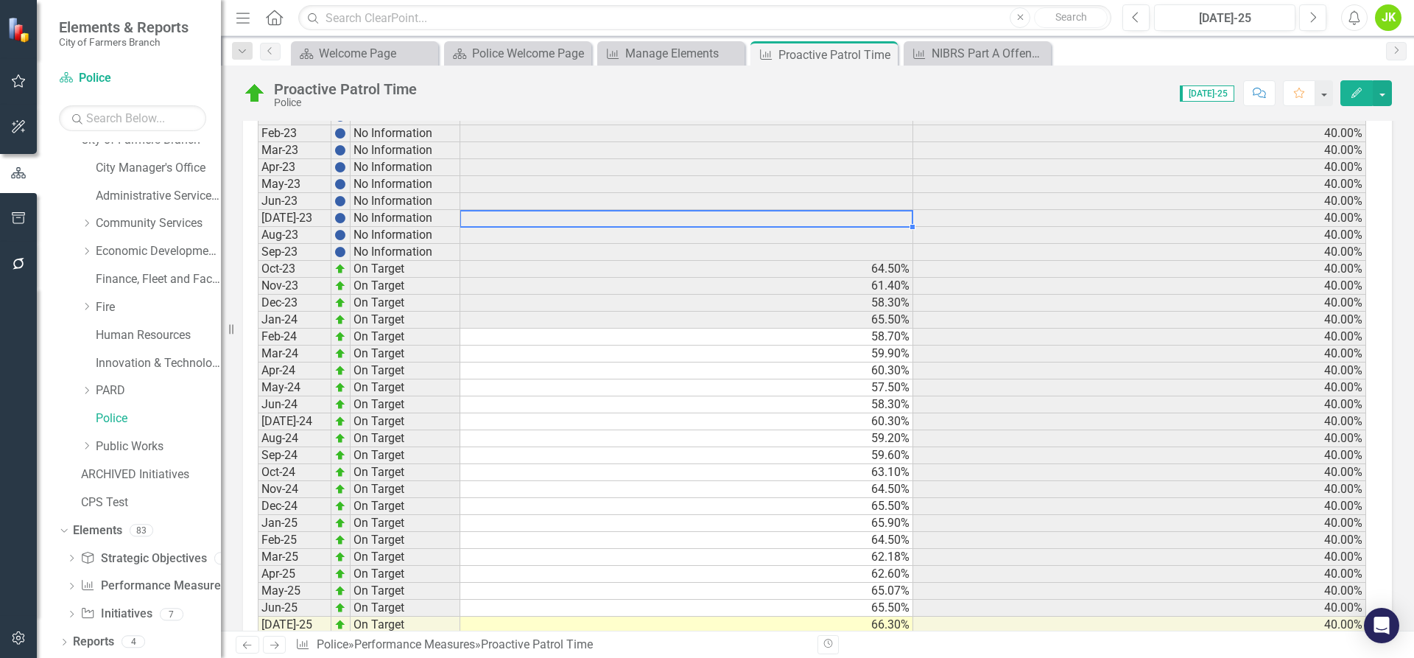
click at [521, 222] on td at bounding box center [686, 218] width 453 height 17
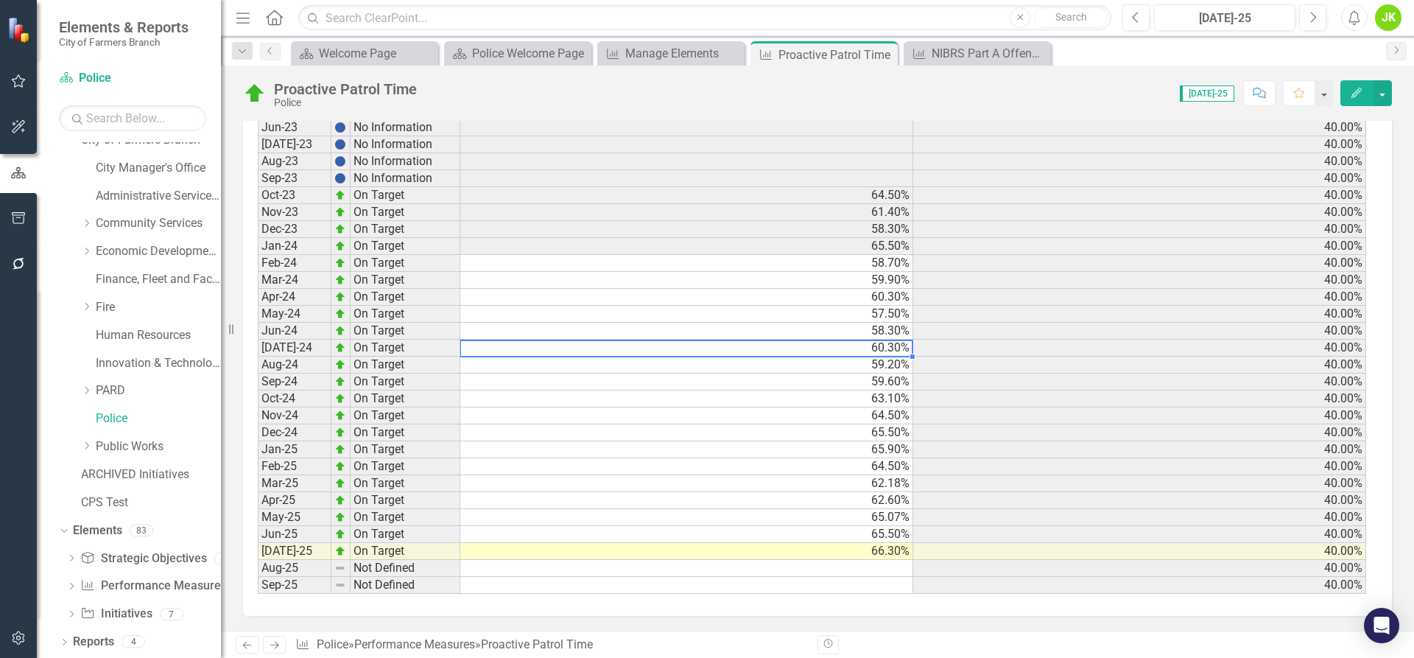
click at [552, 350] on td "60.30%" at bounding box center [686, 348] width 453 height 17
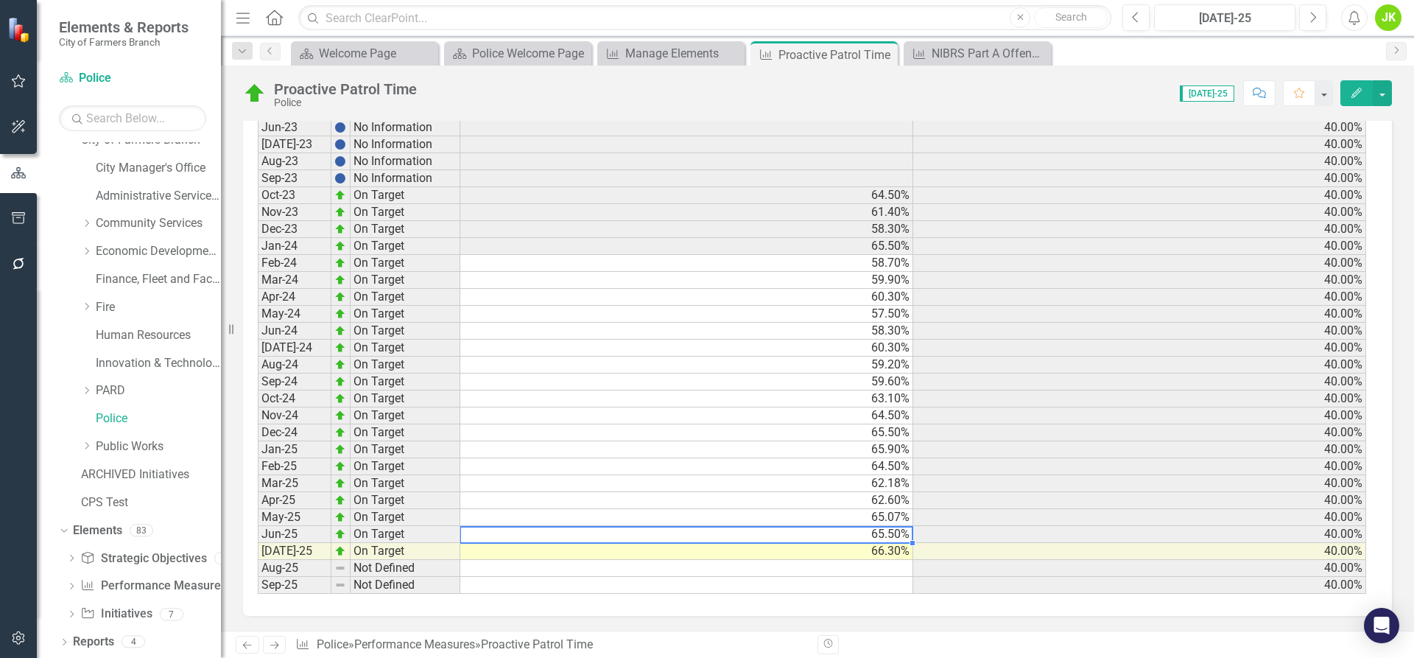
click at [658, 535] on td "65.50%" at bounding box center [686, 534] width 453 height 17
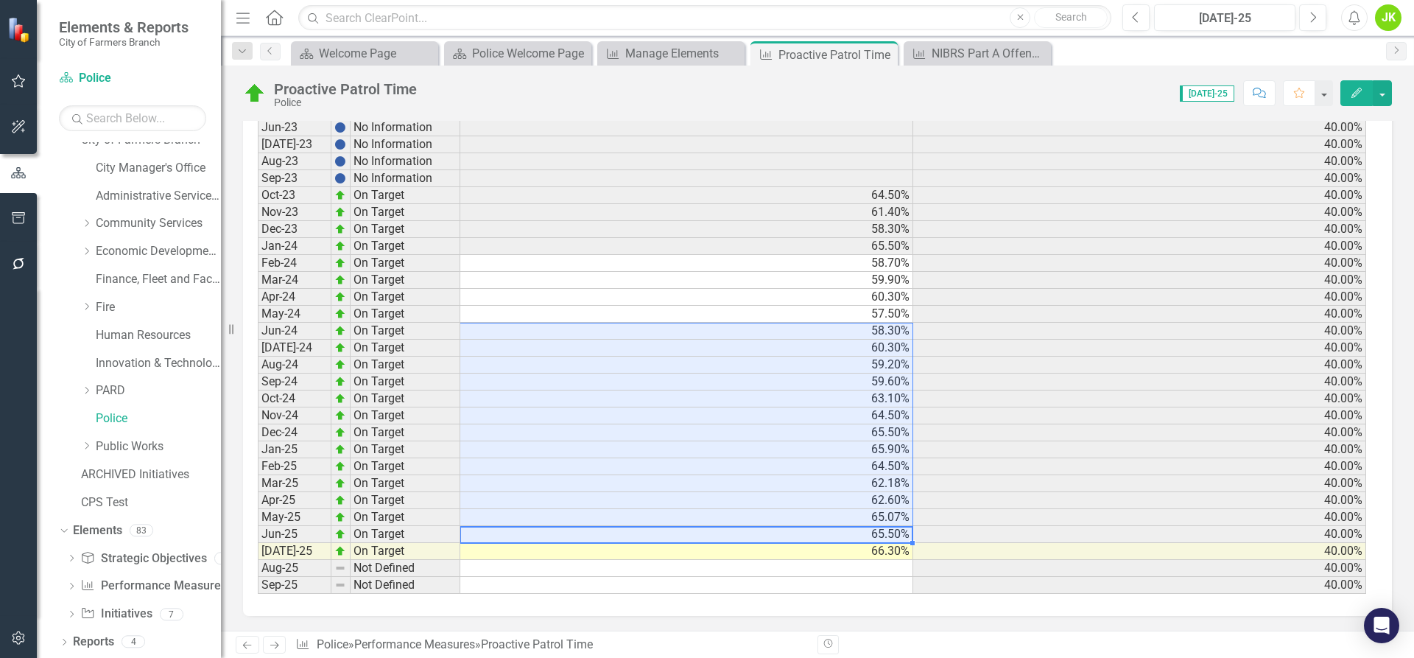
drag, startPoint x: 658, startPoint y: 535, endPoint x: 687, endPoint y: 339, distance: 198.1
click at [687, 339] on tbody "Sep-20 Not Defined 40.00% Sep-21 Not Defined 40.00% Sep-22 Not Defined 40.00% J…" at bounding box center [812, 288] width 1108 height 611
